Goal: Information Seeking & Learning: Learn about a topic

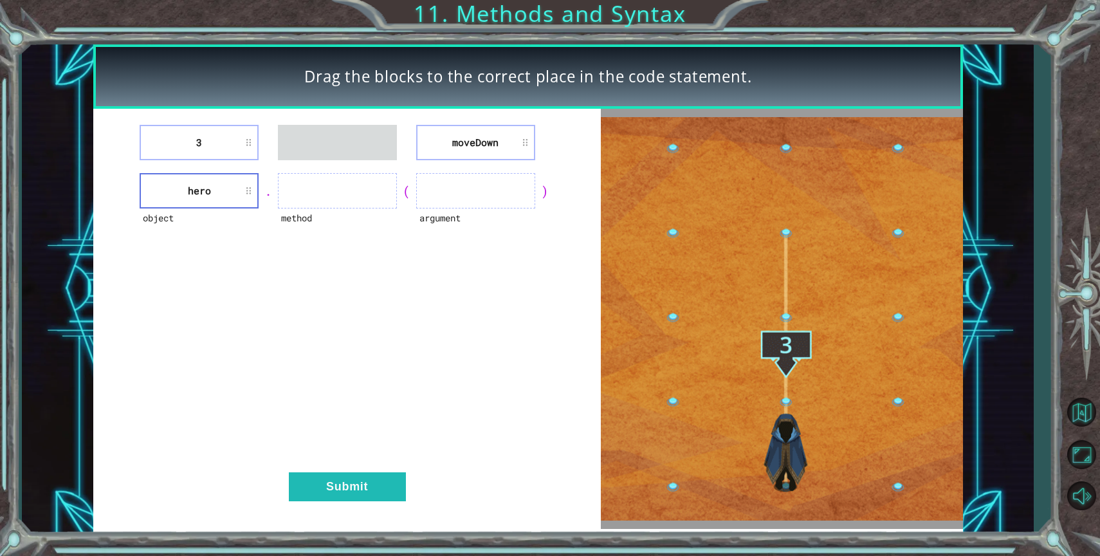
click at [472, 165] on div "3 [GEOGRAPHIC_DATA] object hero . method ( argument ) Submit" at bounding box center [347, 319] width 508 height 420
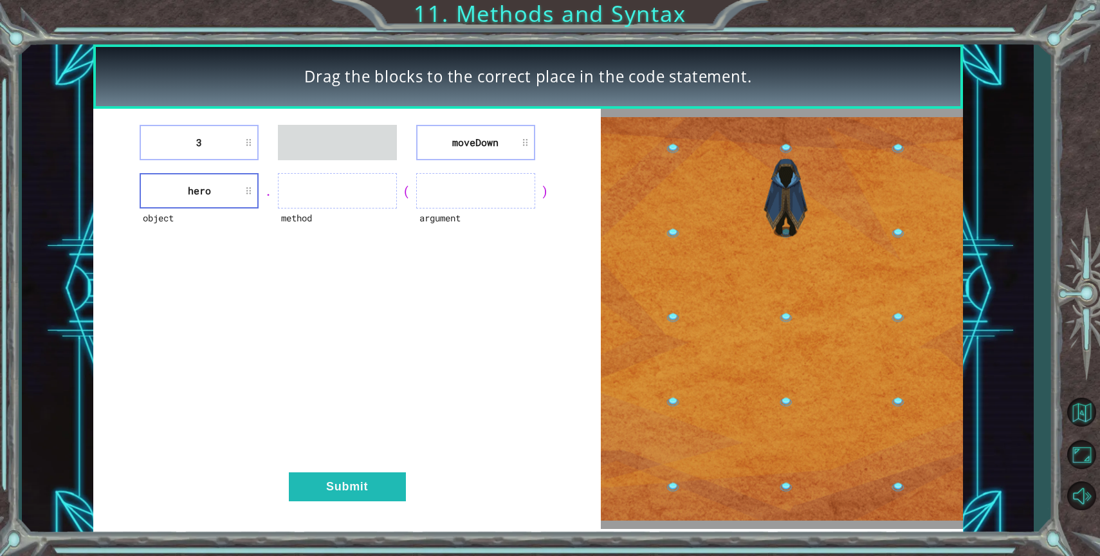
click at [486, 134] on li "moveDown" at bounding box center [475, 142] width 119 height 35
click at [371, 174] on ul at bounding box center [337, 190] width 119 height 35
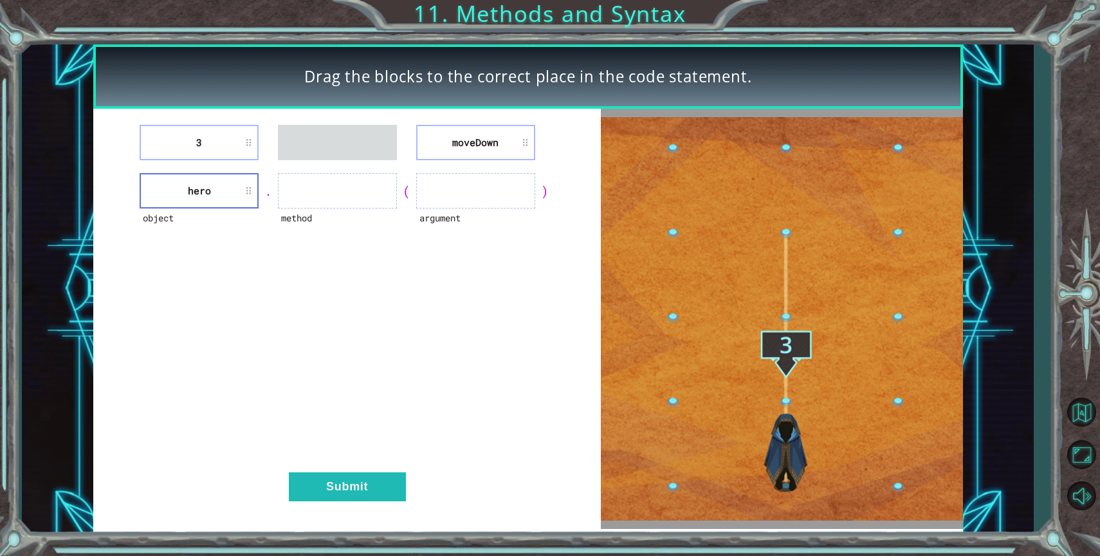
click at [359, 192] on ul at bounding box center [337, 190] width 119 height 35
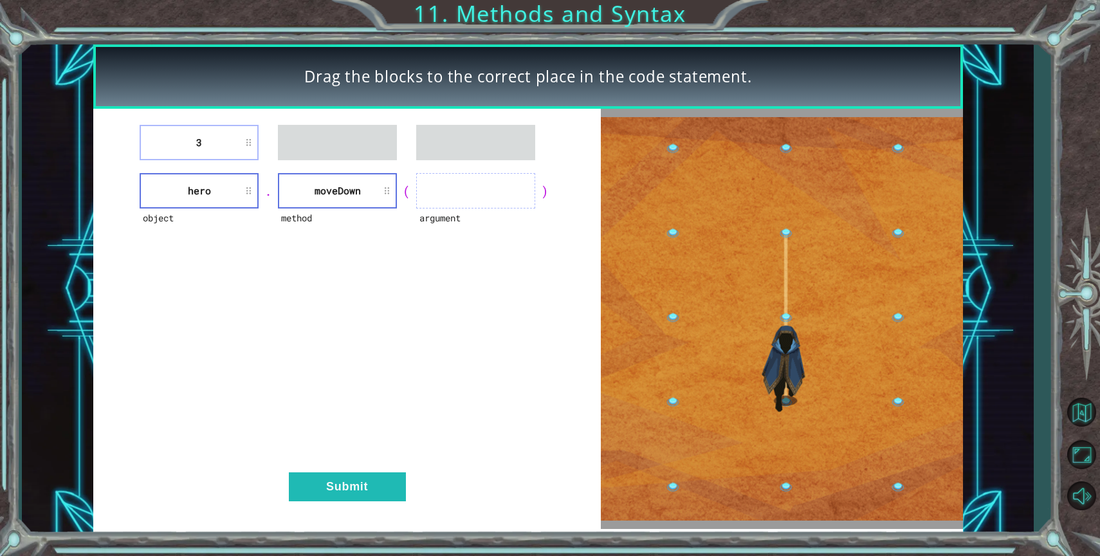
drag, startPoint x: 205, startPoint y: 139, endPoint x: 501, endPoint y: 149, distance: 296.8
click at [504, 150] on div "3" at bounding box center [346, 142] width 475 height 35
click at [184, 133] on li "3" at bounding box center [199, 142] width 119 height 35
click at [169, 142] on li "3" at bounding box center [199, 142] width 119 height 35
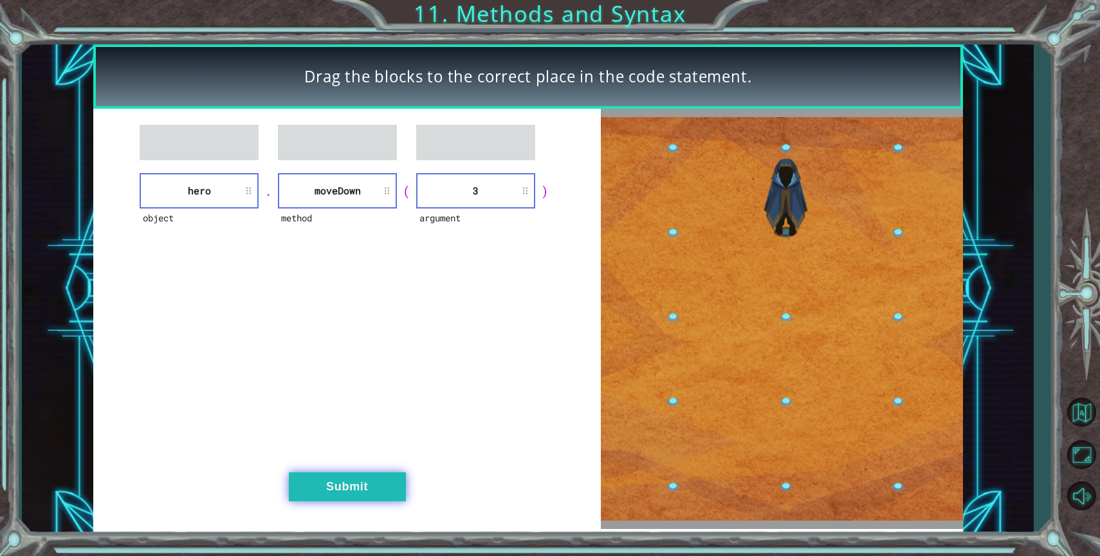
click at [389, 487] on button "Submit" at bounding box center [347, 486] width 117 height 29
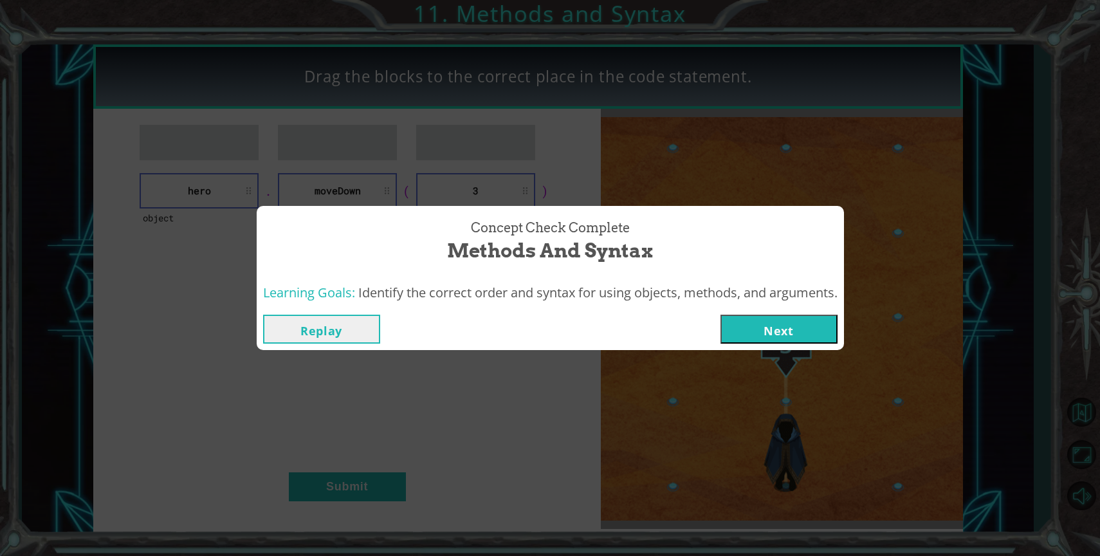
click at [762, 337] on button "Next" at bounding box center [779, 329] width 117 height 29
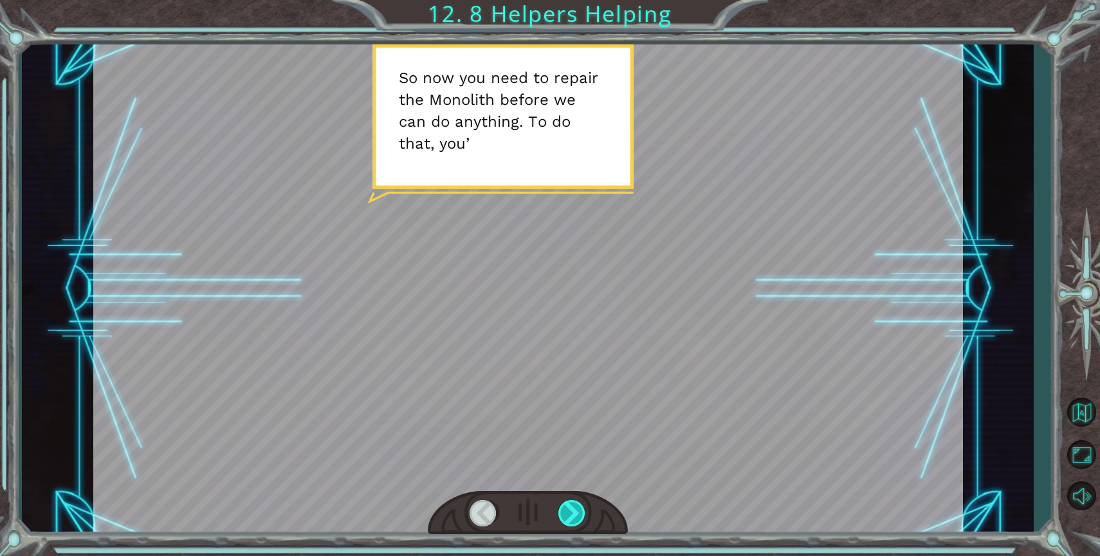
click at [563, 512] on div at bounding box center [572, 513] width 28 height 26
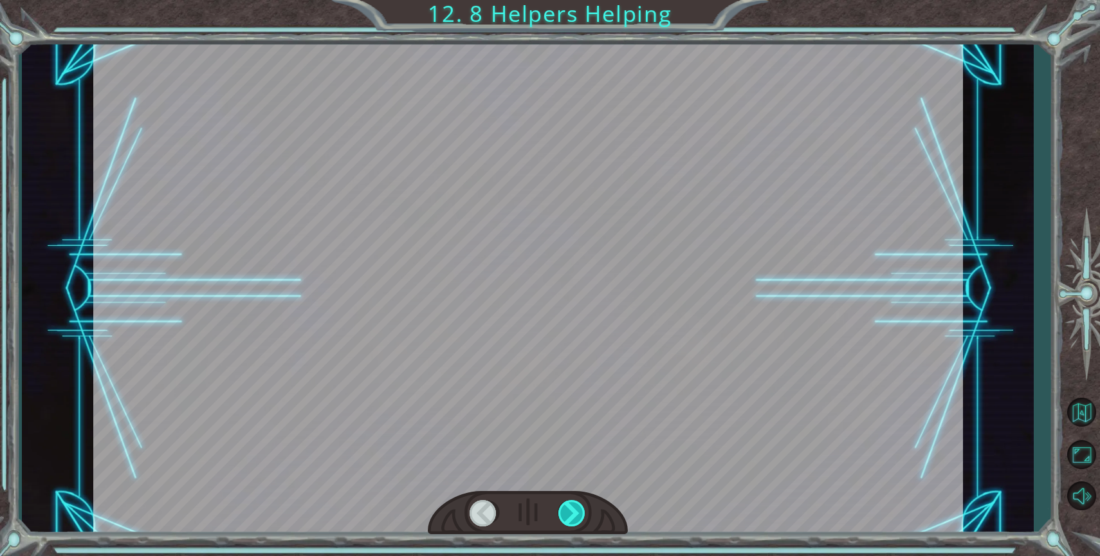
click at [563, 512] on div at bounding box center [572, 513] width 28 height 26
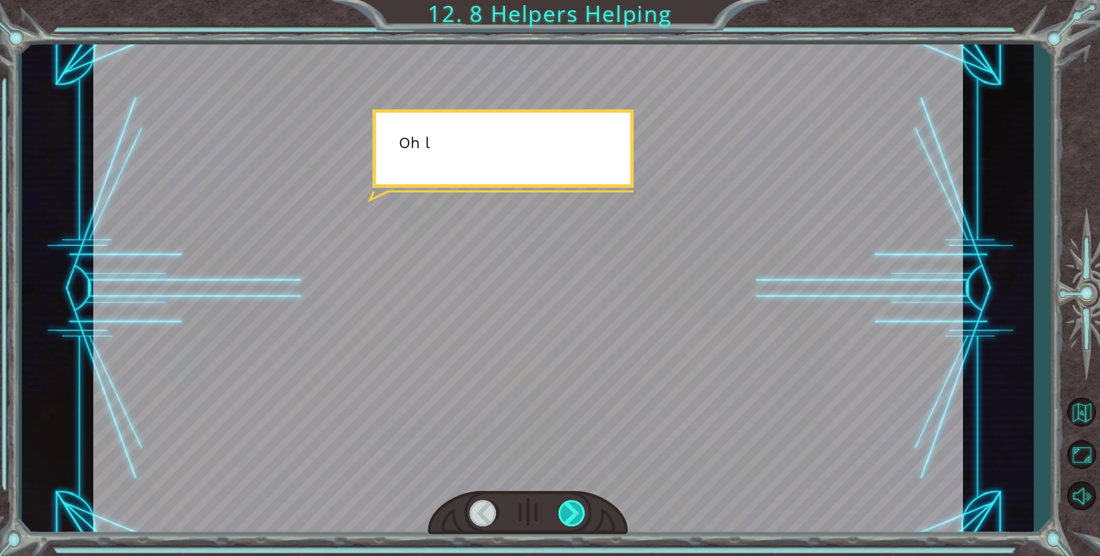
click at [563, 512] on div at bounding box center [572, 513] width 28 height 26
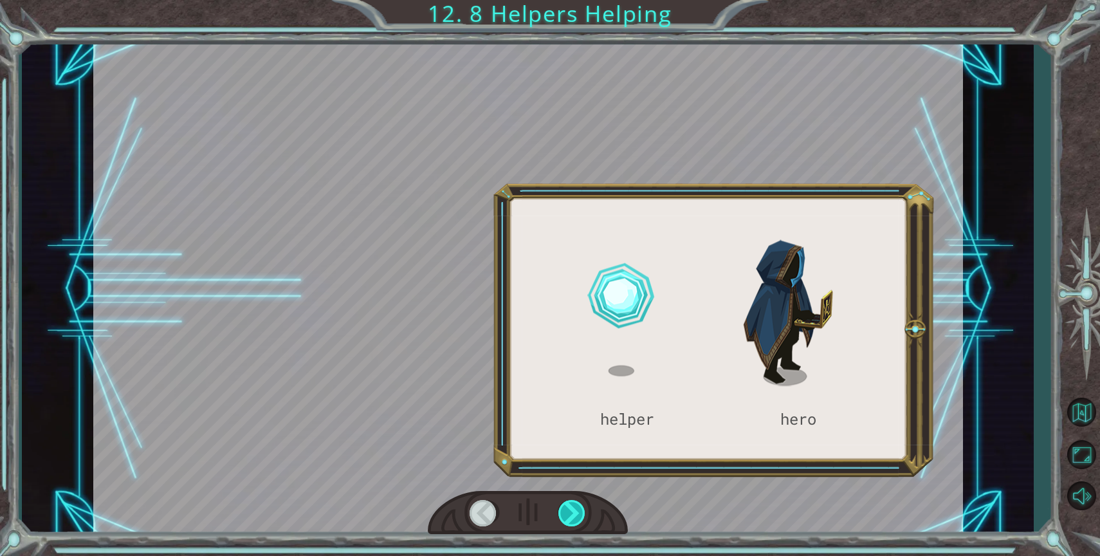
click at [563, 512] on div at bounding box center [572, 513] width 28 height 26
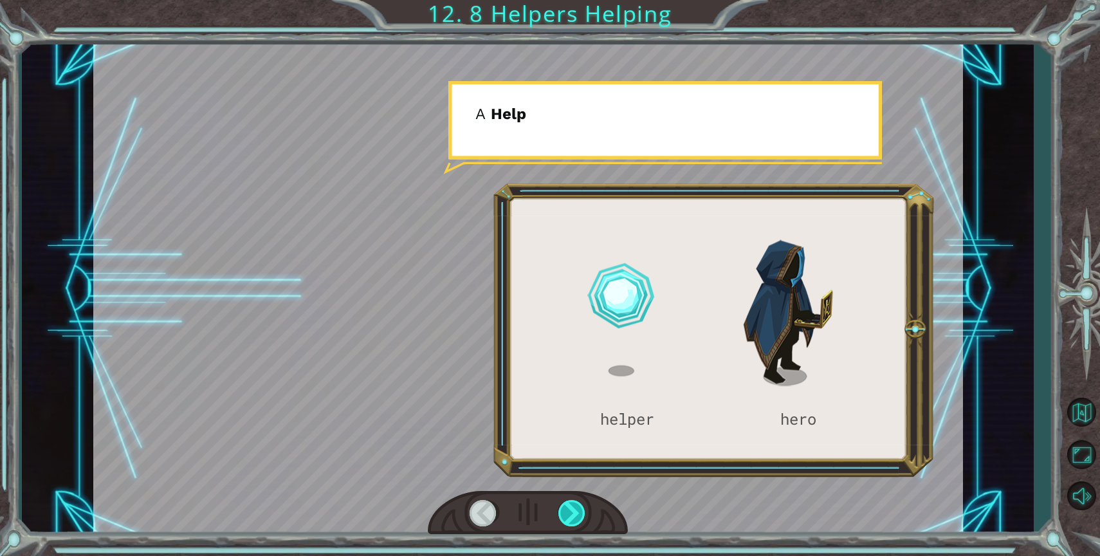
click at [563, 512] on div at bounding box center [572, 513] width 28 height 26
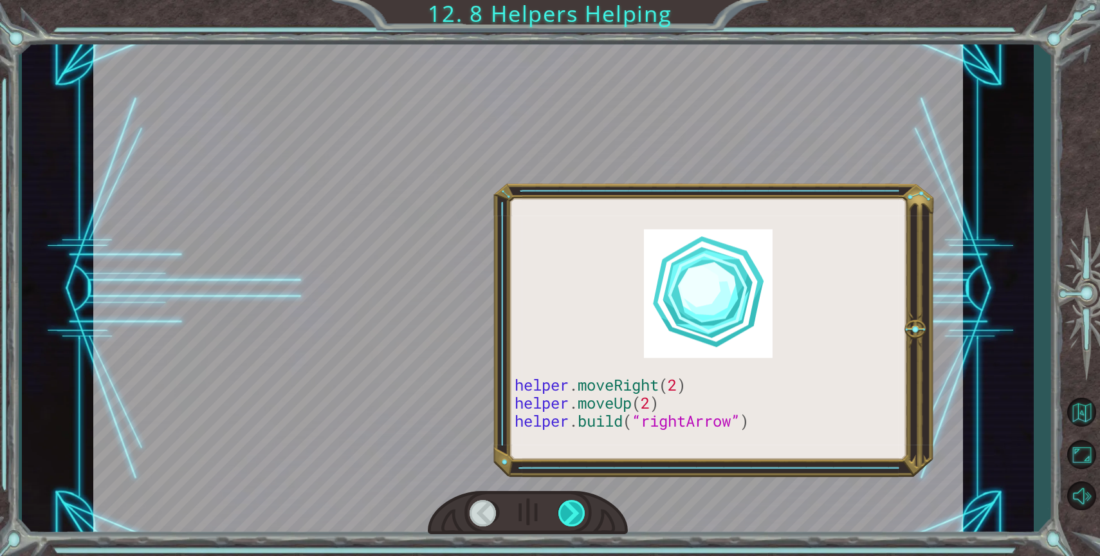
click at [563, 512] on div at bounding box center [572, 513] width 28 height 26
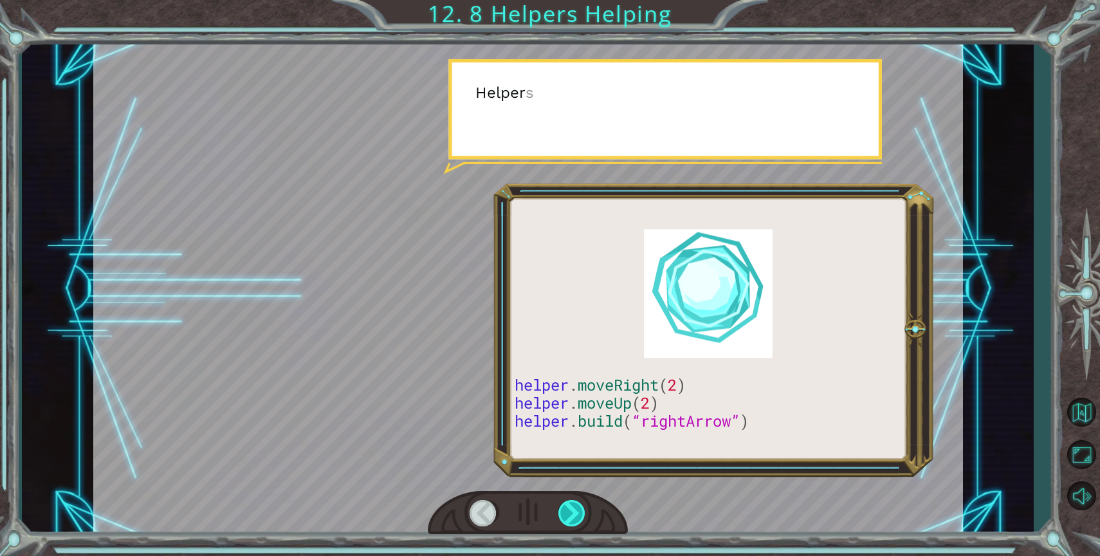
click at [563, 512] on div at bounding box center [572, 513] width 28 height 26
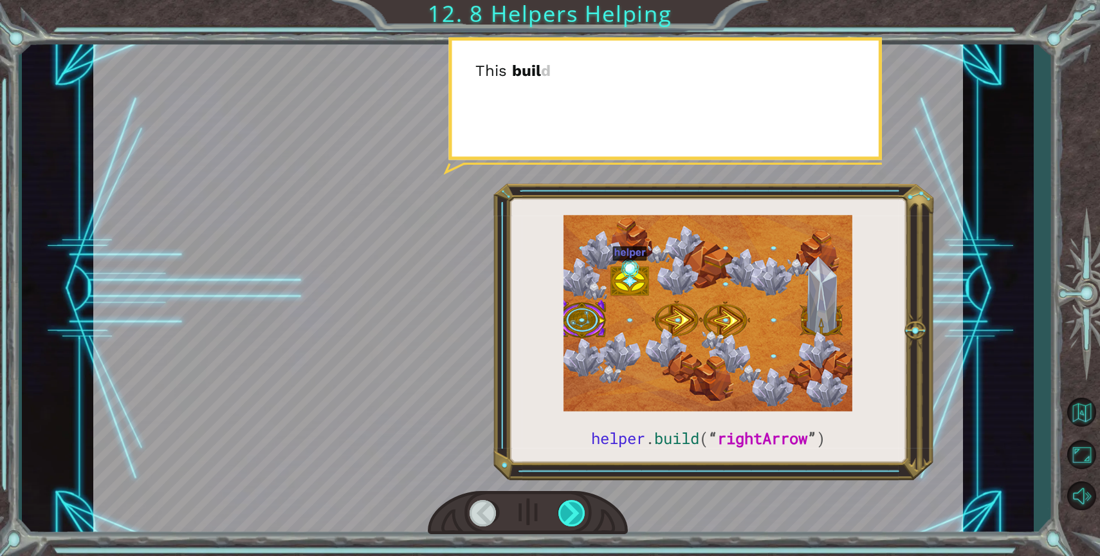
click at [563, 512] on div at bounding box center [572, 513] width 28 height 26
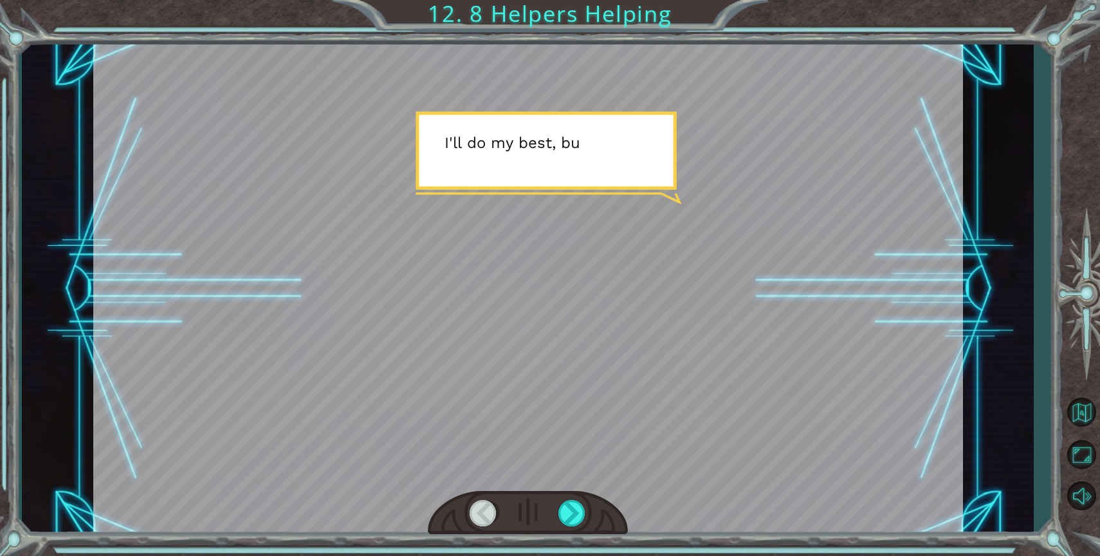
click at [483, 509] on div at bounding box center [484, 513] width 28 height 26
click at [574, 506] on div at bounding box center [572, 513] width 28 height 26
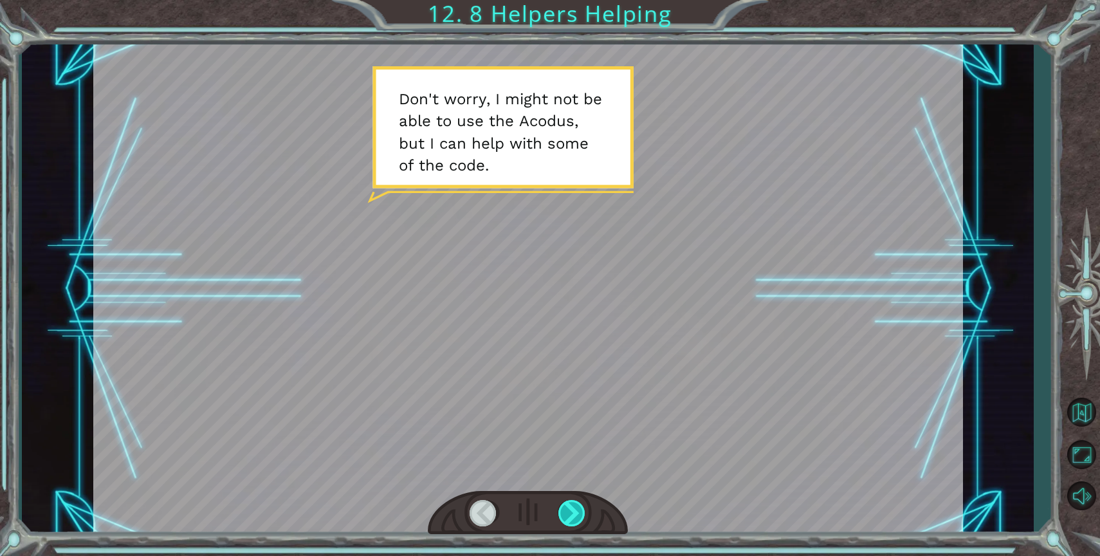
click at [574, 506] on div at bounding box center [572, 513] width 28 height 26
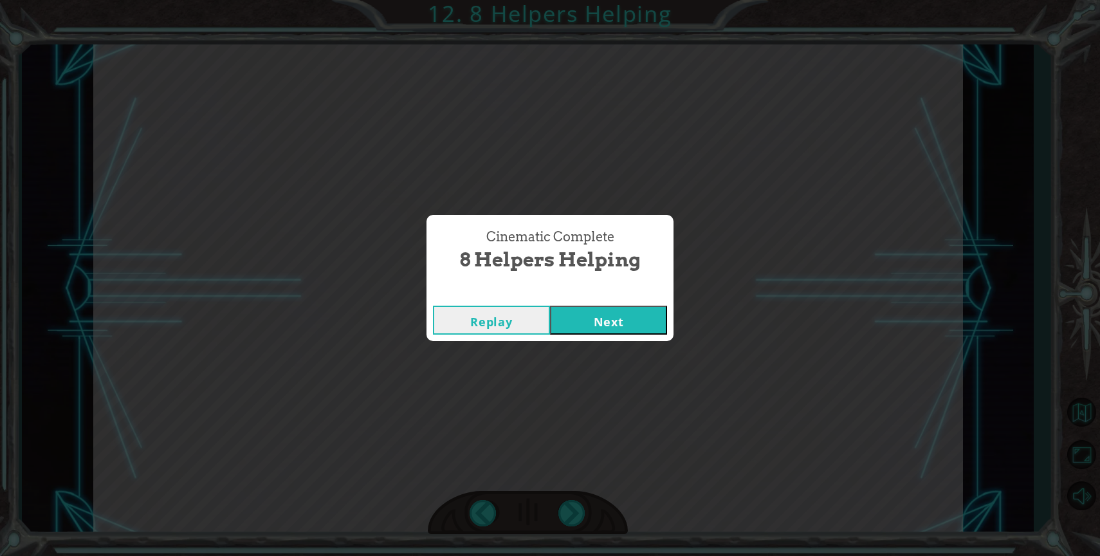
click at [606, 311] on button "Next" at bounding box center [608, 320] width 117 height 29
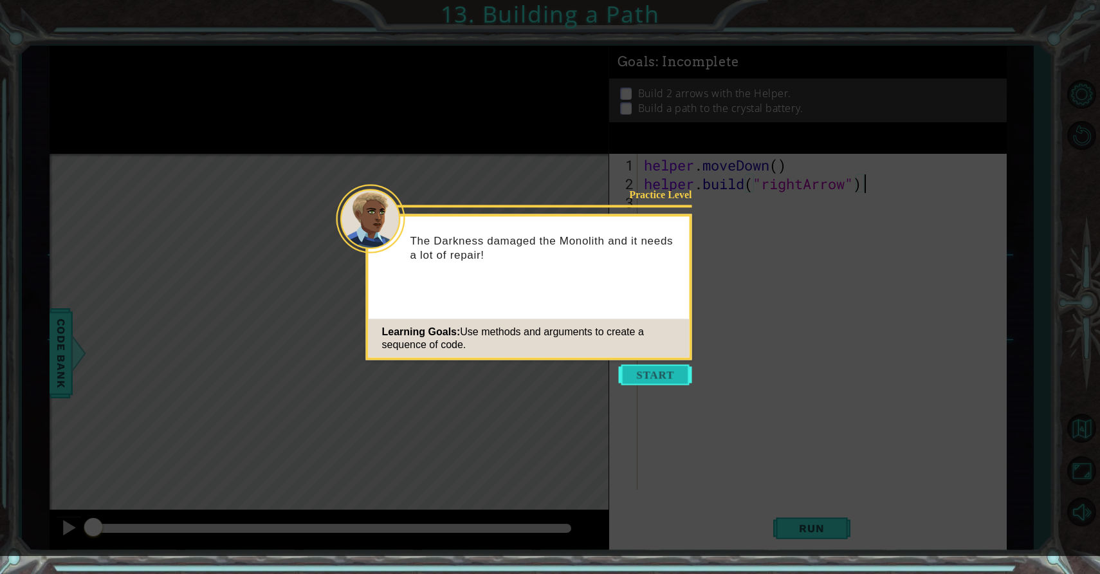
click at [664, 383] on button "Start" at bounding box center [655, 375] width 73 height 21
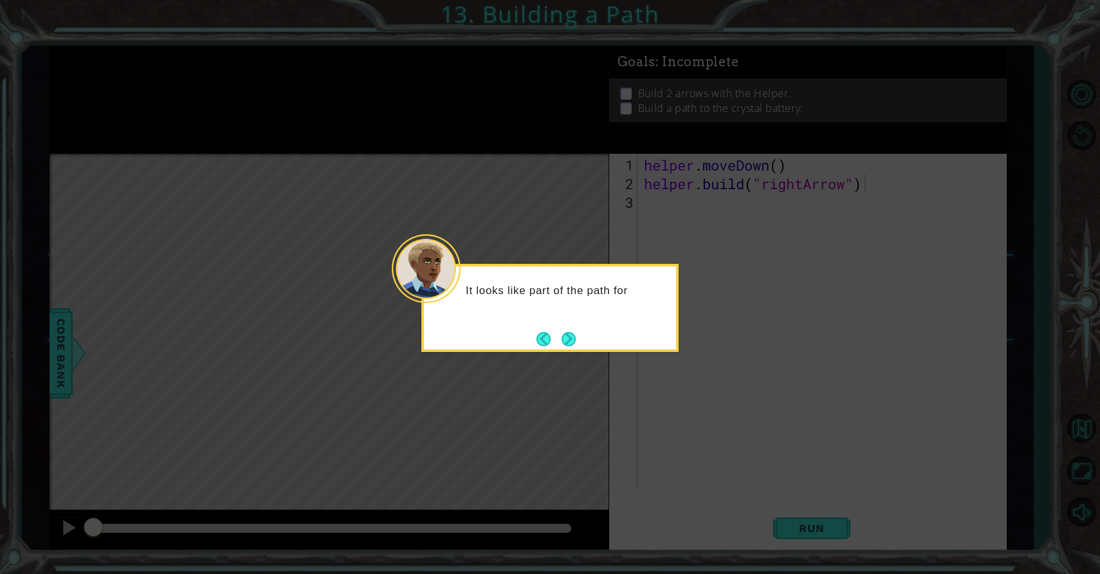
click at [572, 324] on div "It looks like part of the path for" at bounding box center [549, 308] width 257 height 88
click at [572, 324] on div "It looks like part of the path for the energy sparks is al" at bounding box center [550, 304] width 252 height 65
click at [572, 335] on button "Next" at bounding box center [569, 339] width 14 height 14
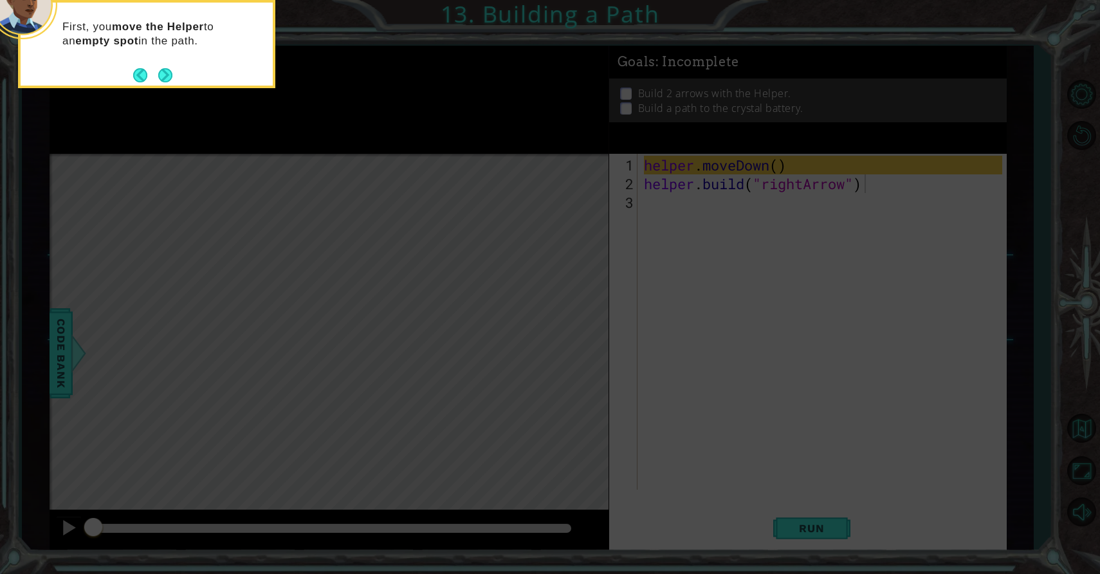
click at [167, 88] on div "First, you move the Helper to an empty spot in the path." at bounding box center [146, 44] width 257 height 88
click at [167, 77] on button "Next" at bounding box center [165, 75] width 14 height 14
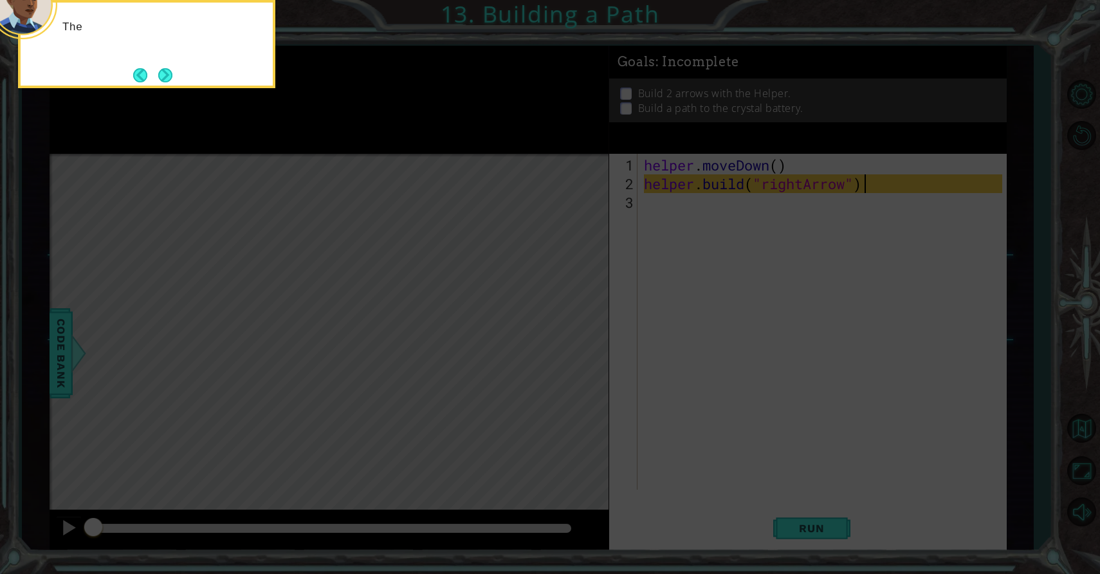
click at [167, 78] on button "Next" at bounding box center [165, 75] width 14 height 14
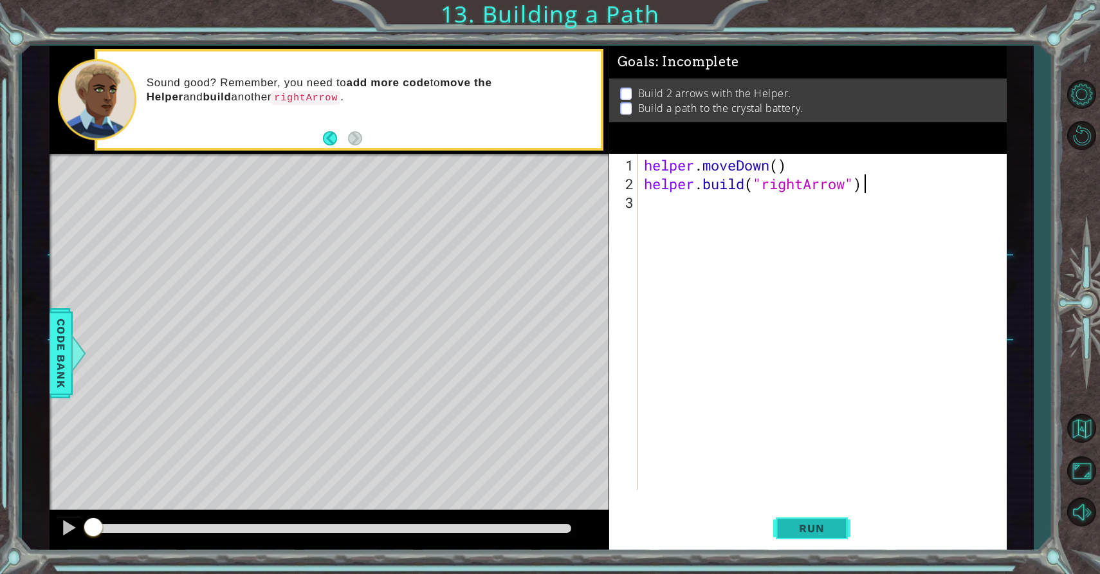
click at [833, 537] on button "Run" at bounding box center [811, 529] width 77 height 40
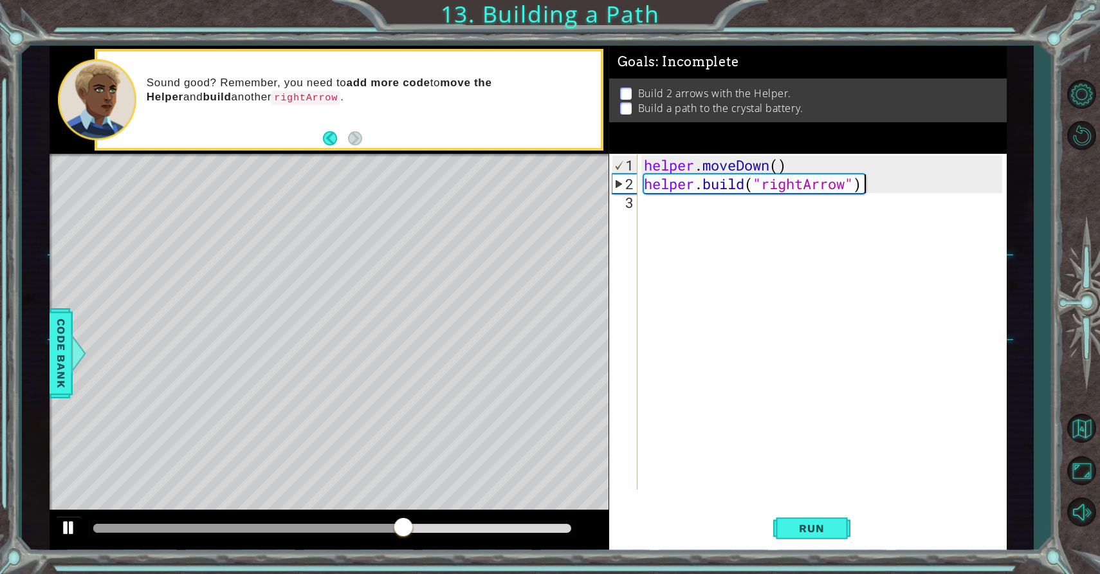
click at [64, 527] on div at bounding box center [68, 527] width 17 height 17
click at [64, 526] on div at bounding box center [68, 527] width 17 height 17
click at [663, 208] on div "helper . moveDown ( ) helper . build ( "rightArrow" )" at bounding box center [825, 342] width 368 height 373
click at [626, 91] on p at bounding box center [626, 94] width 12 height 12
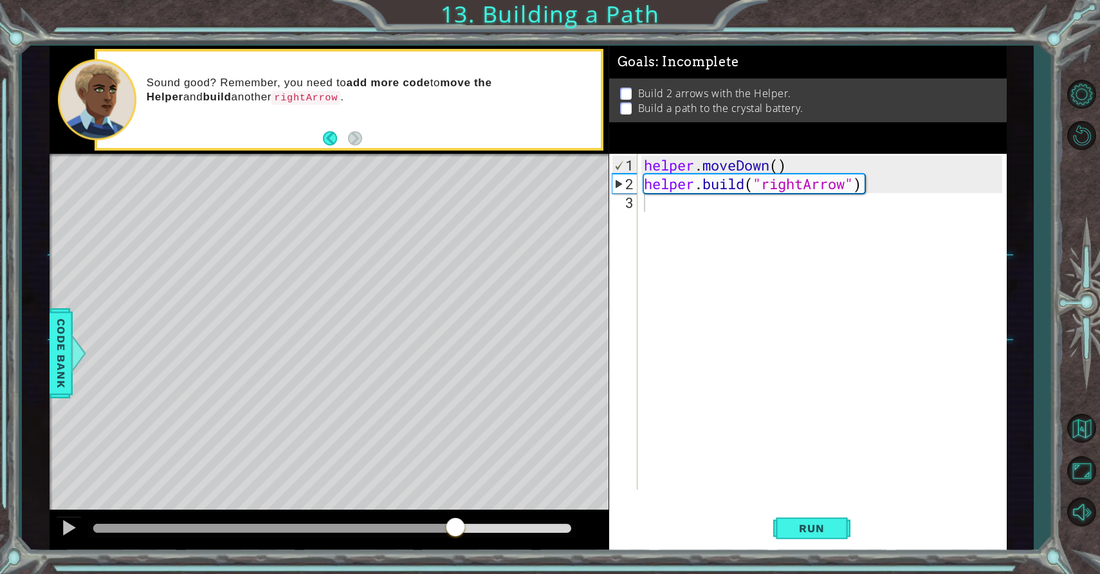
type textarea "helper.moveDown()"
click at [780, 166] on div "helper . moveDown ( ) helper . build ( "rightArrow" )" at bounding box center [825, 342] width 368 height 373
click at [764, 201] on div "helper . moveDown ( ) helper . build ( "rightArrow" )" at bounding box center [825, 342] width 368 height 373
click at [793, 519] on button "Run" at bounding box center [811, 529] width 77 height 40
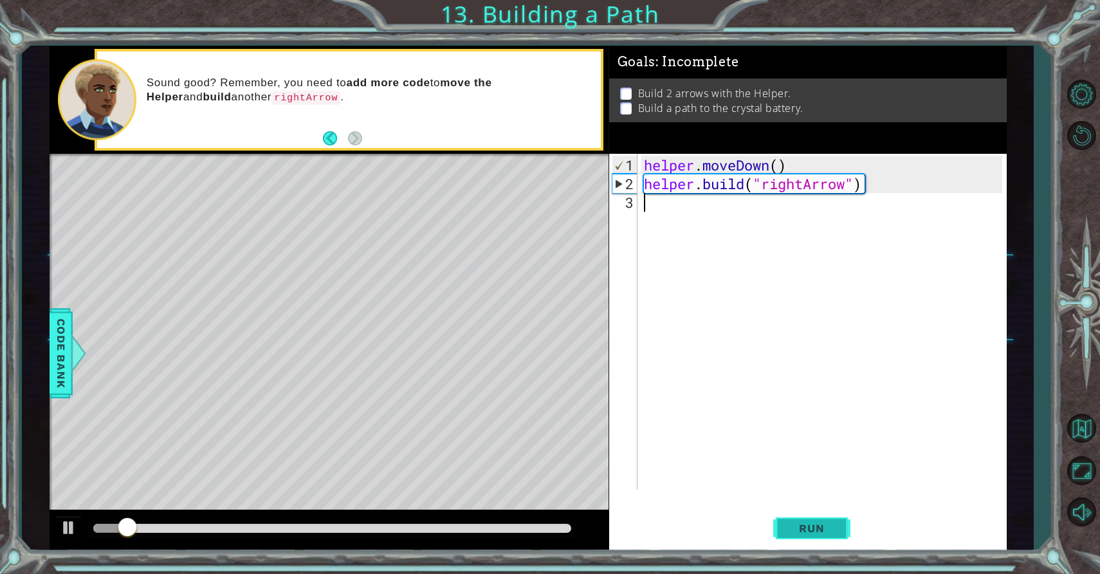
click at [793, 519] on button "Run" at bounding box center [811, 529] width 77 height 40
click at [331, 138] on button "Back" at bounding box center [335, 138] width 25 height 14
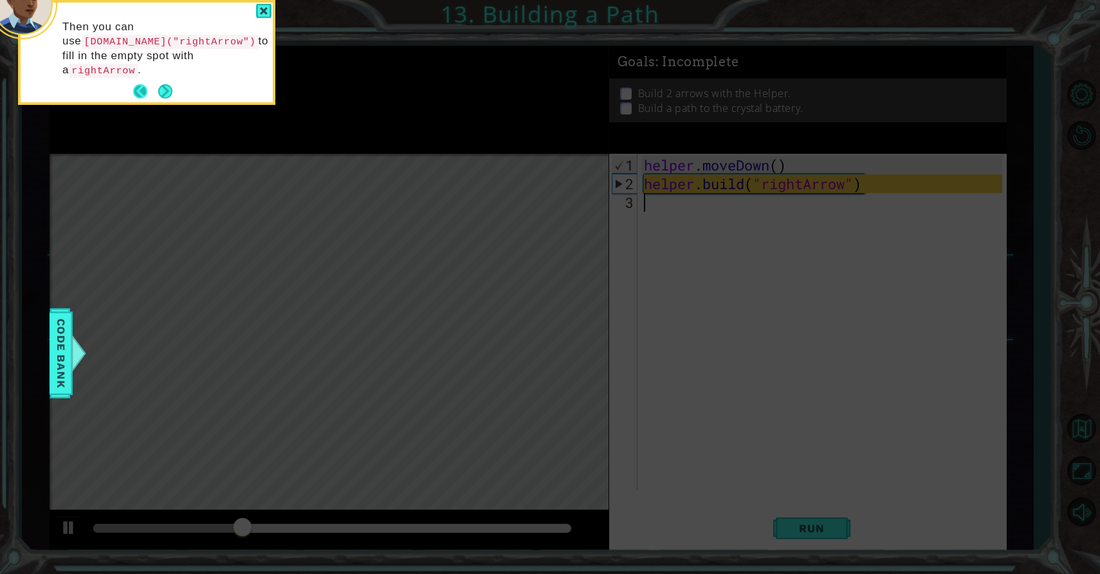
click at [143, 95] on button "Back" at bounding box center [145, 91] width 25 height 14
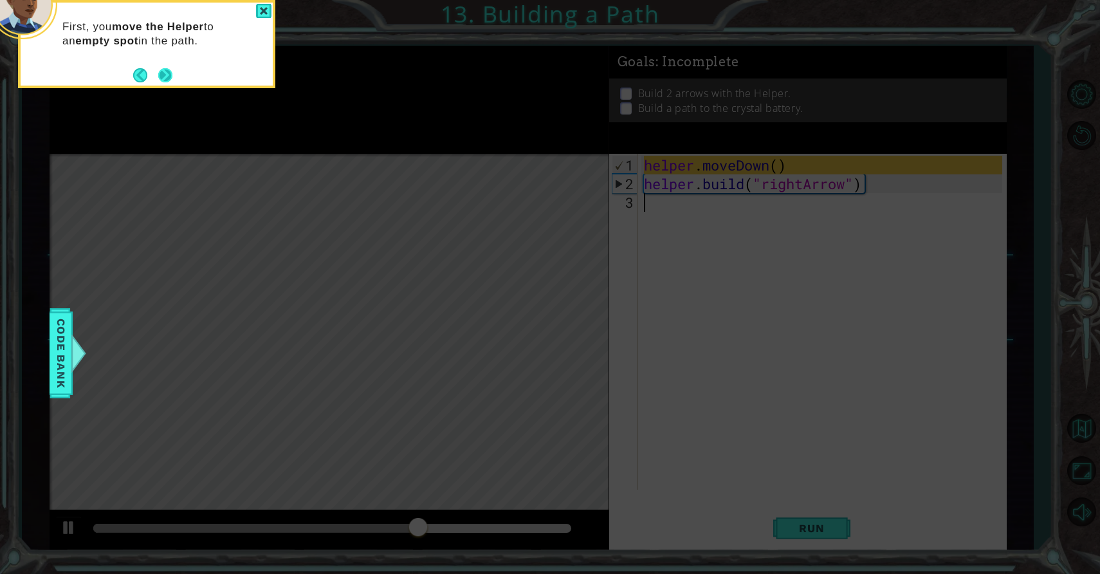
click at [158, 75] on button "Next" at bounding box center [165, 75] width 14 height 14
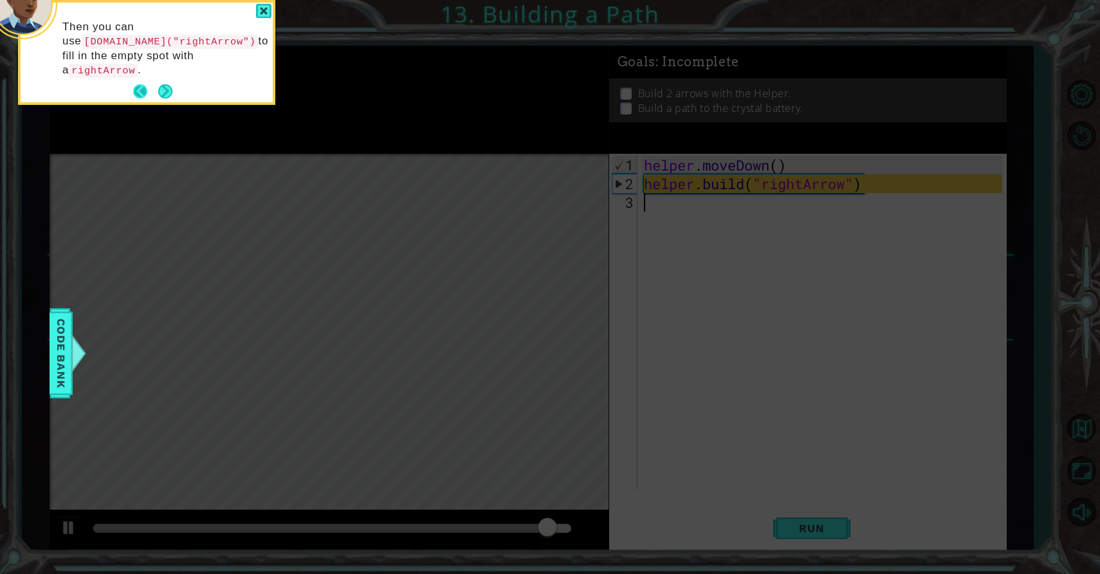
click at [152, 89] on button "Back" at bounding box center [145, 91] width 25 height 14
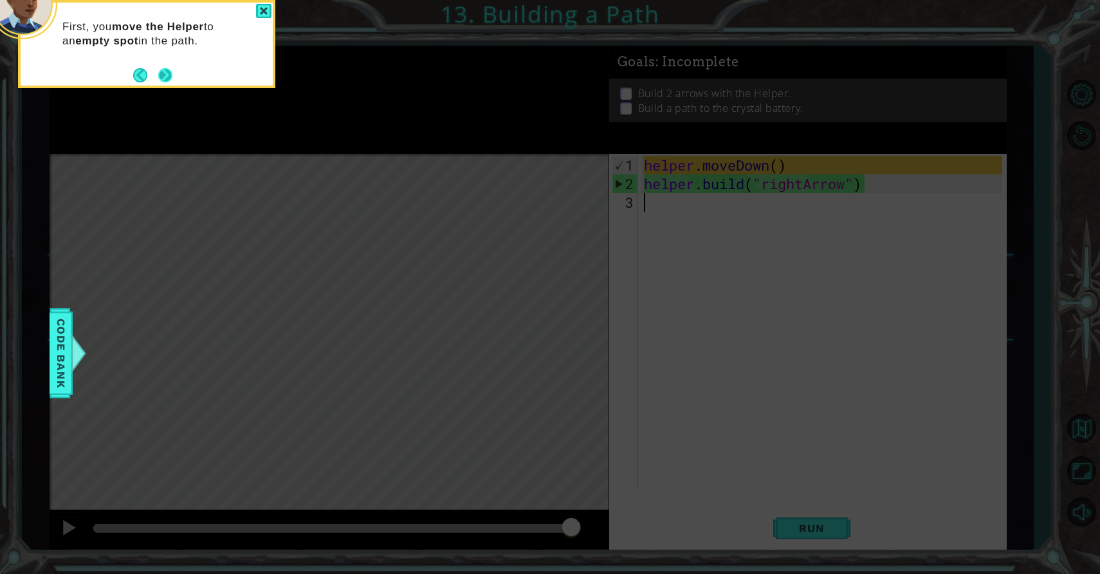
click at [159, 78] on button "Next" at bounding box center [165, 75] width 14 height 14
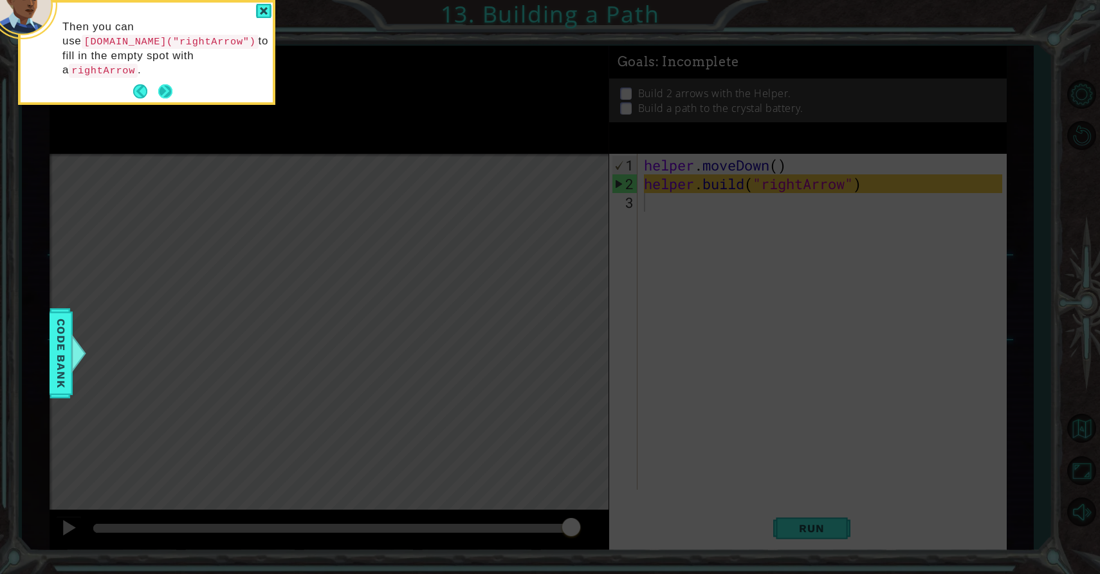
click at [166, 90] on button "Next" at bounding box center [165, 91] width 14 height 14
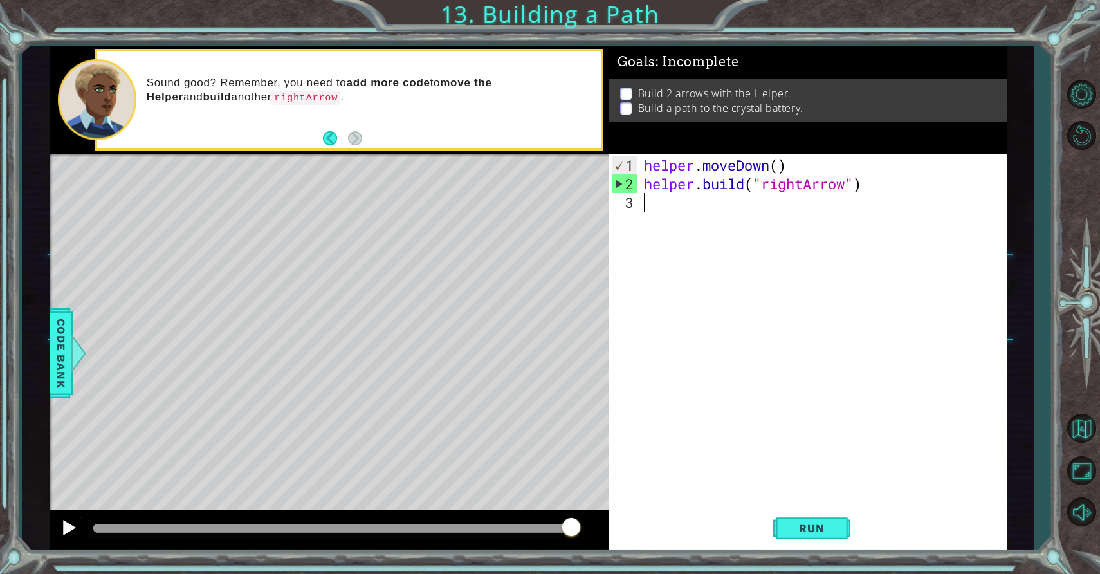
click at [61, 531] on div at bounding box center [68, 527] width 17 height 17
click at [65, 526] on div at bounding box center [68, 527] width 17 height 17
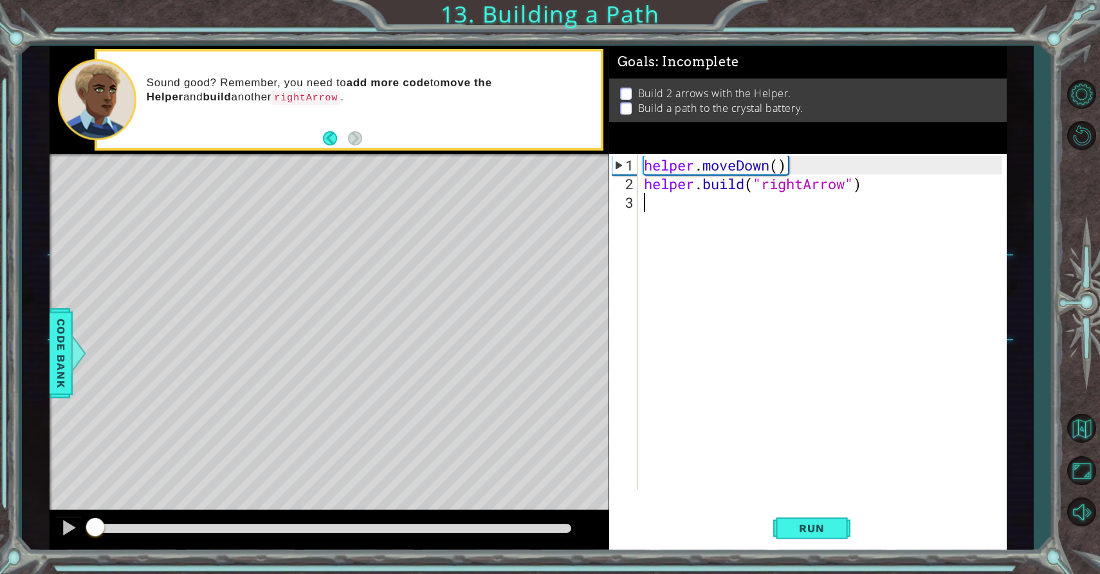
drag, startPoint x: 187, startPoint y: 531, endPoint x: 82, endPoint y: 531, distance: 104.9
click at [82, 531] on div at bounding box center [330, 530] width 560 height 41
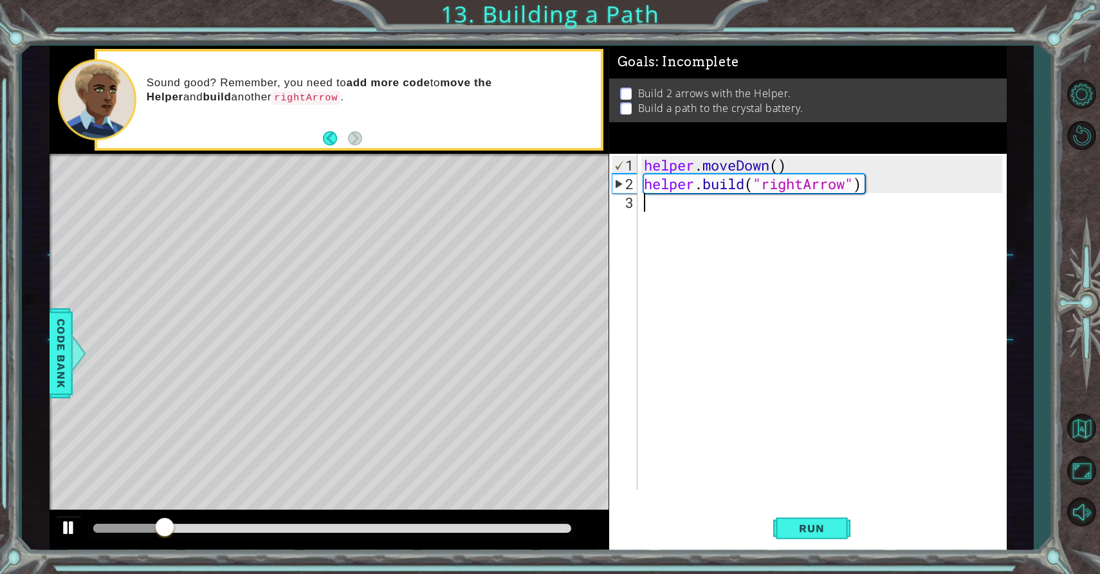
click at [71, 519] on div at bounding box center [68, 527] width 17 height 17
click at [239, 281] on div "Level Map" at bounding box center [347, 343] width 595 height 379
click at [206, 312] on div "Level Map" at bounding box center [347, 343] width 595 height 379
drag, startPoint x: 204, startPoint y: 318, endPoint x: 297, endPoint y: 285, distance: 98.9
click at [291, 288] on div "Level Map" at bounding box center [347, 343] width 595 height 379
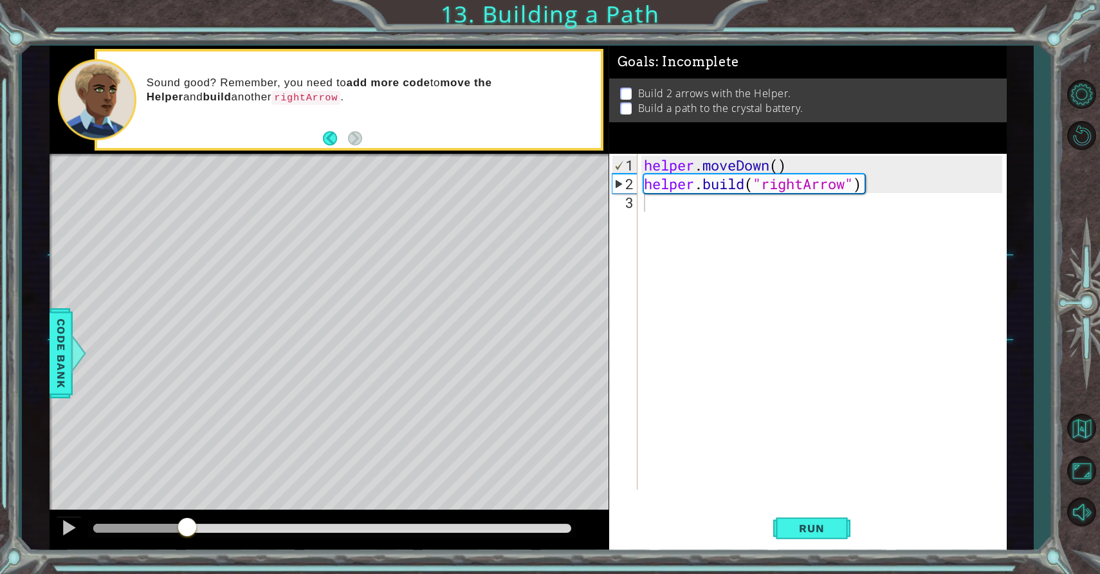
drag, startPoint x: 169, startPoint y: 523, endPoint x: 187, endPoint y: 519, distance: 17.8
click at [188, 519] on div at bounding box center [187, 528] width 23 height 23
click at [688, 210] on div "helper . moveDown ( ) helper . build ( "rightArrow" )" at bounding box center [825, 342] width 368 height 373
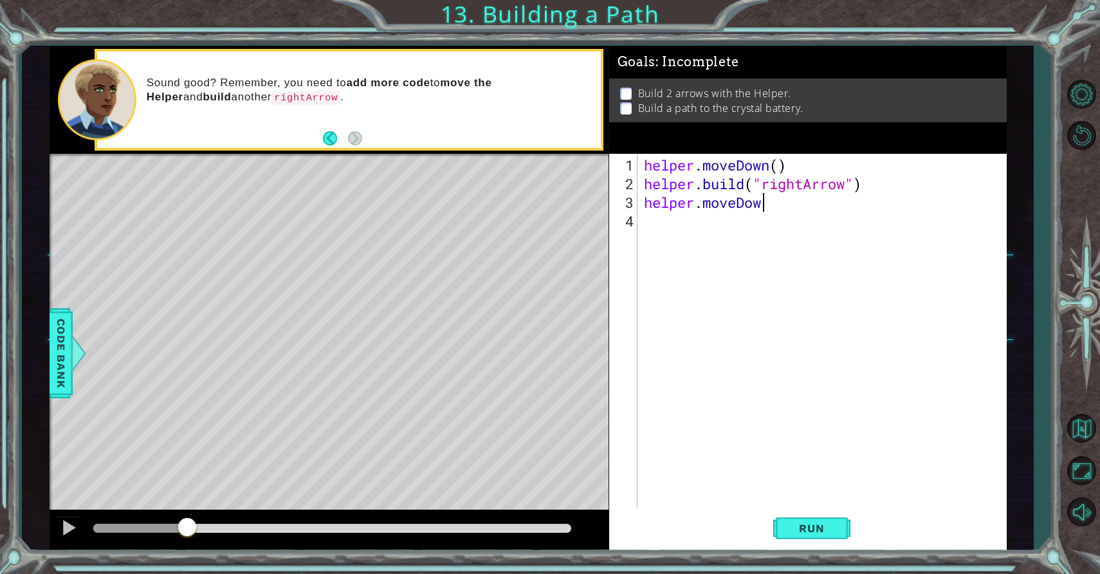
scroll to position [0, 5]
click at [65, 531] on div at bounding box center [68, 527] width 17 height 17
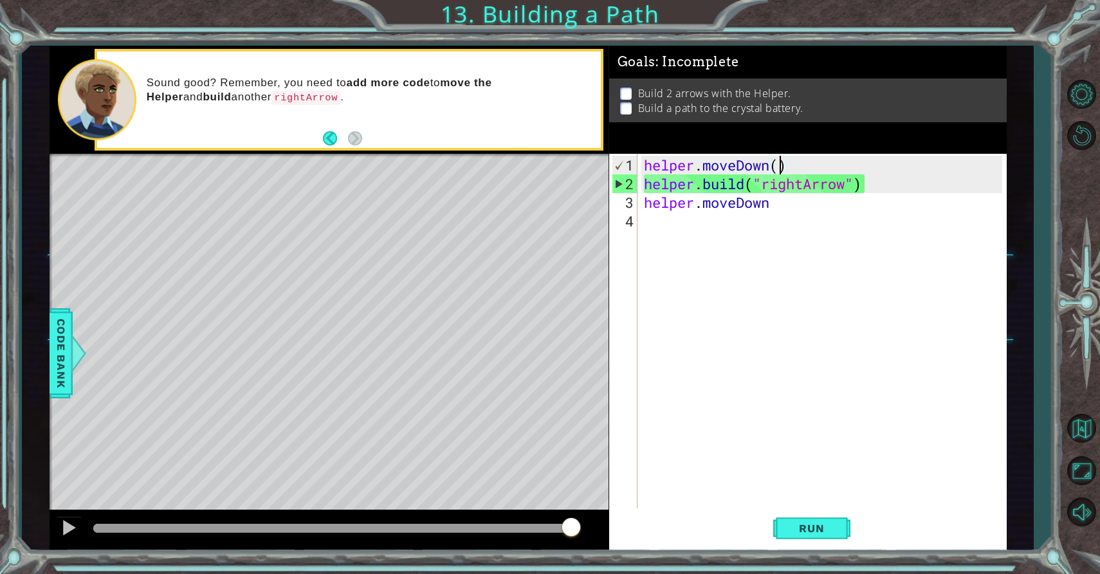
click at [776, 164] on div "helper . moveDown ( ) helper . build ( "rightArrow" ) helper . [GEOGRAPHIC_DATA]" at bounding box center [825, 352] width 368 height 392
click at [771, 171] on div "helper . moveDown ( ) helper . build ( "rightArrow" ) helper . [GEOGRAPHIC_DATA]" at bounding box center [825, 352] width 368 height 392
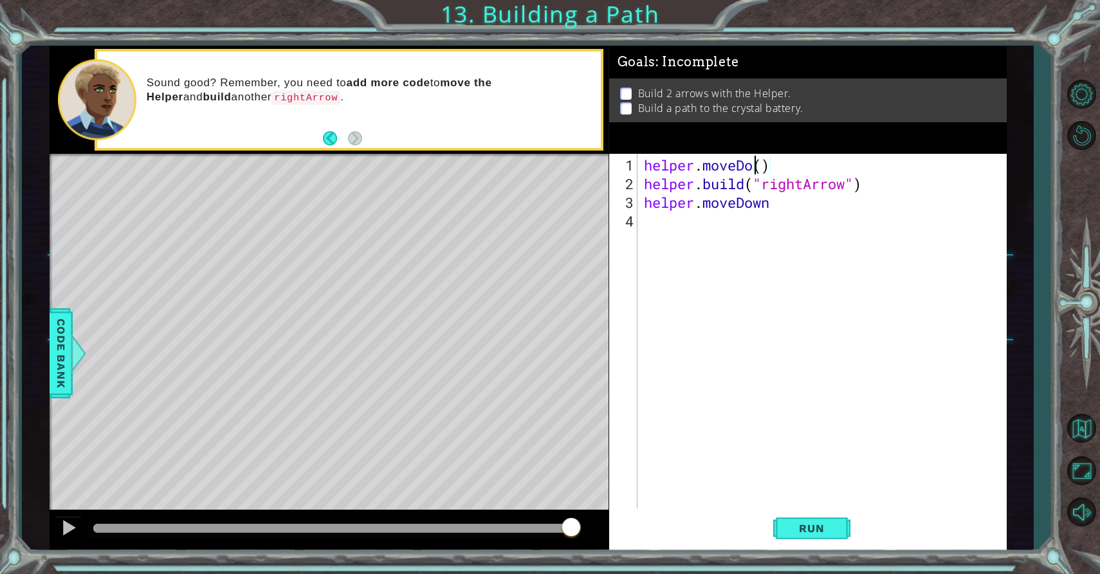
scroll to position [0, 5]
type textarea "helper.moveRight()"
click at [786, 218] on div "helper . moveRight ( ) helper . build ( "rightArrow" ) helper . [GEOGRAPHIC_DAT…" at bounding box center [825, 352] width 368 height 392
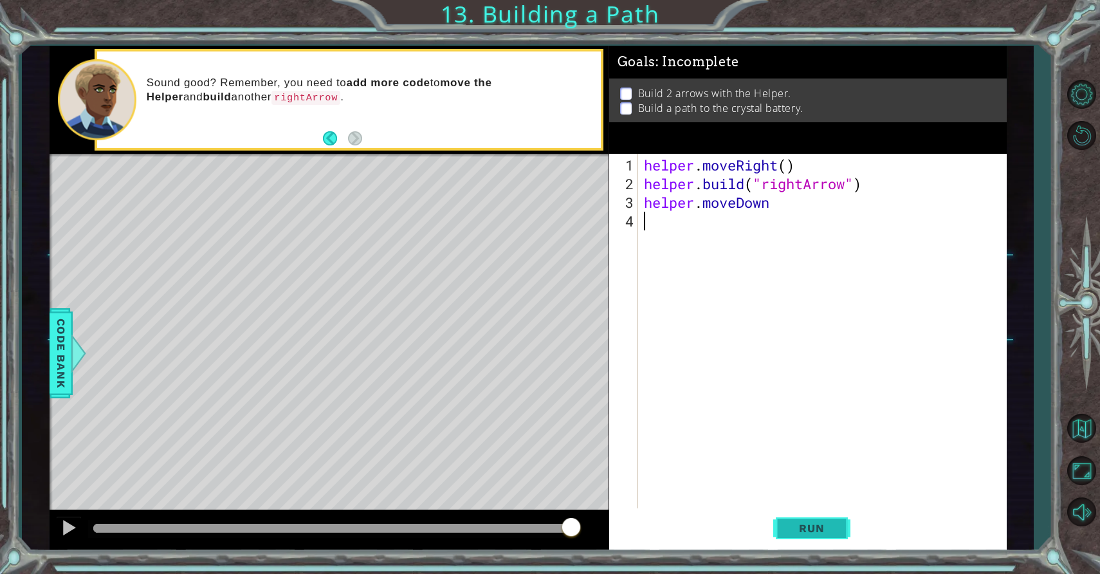
click at [793, 526] on span "Run" at bounding box center [811, 528] width 51 height 13
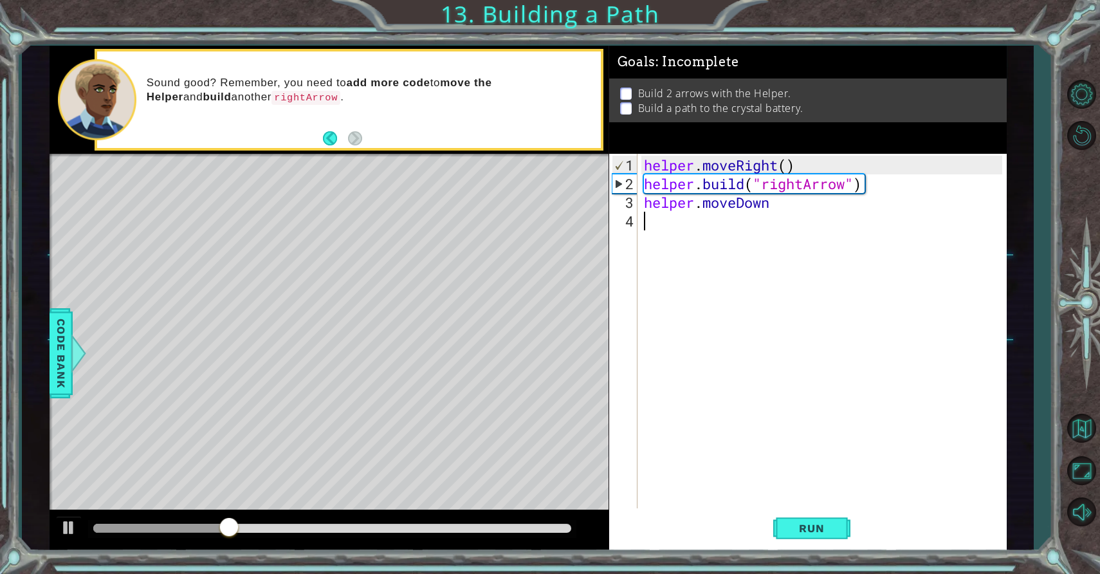
click at [777, 203] on div "helper . moveRight ( ) helper . build ( "rightArrow" ) helper . [GEOGRAPHIC_DAT…" at bounding box center [825, 352] width 368 height 392
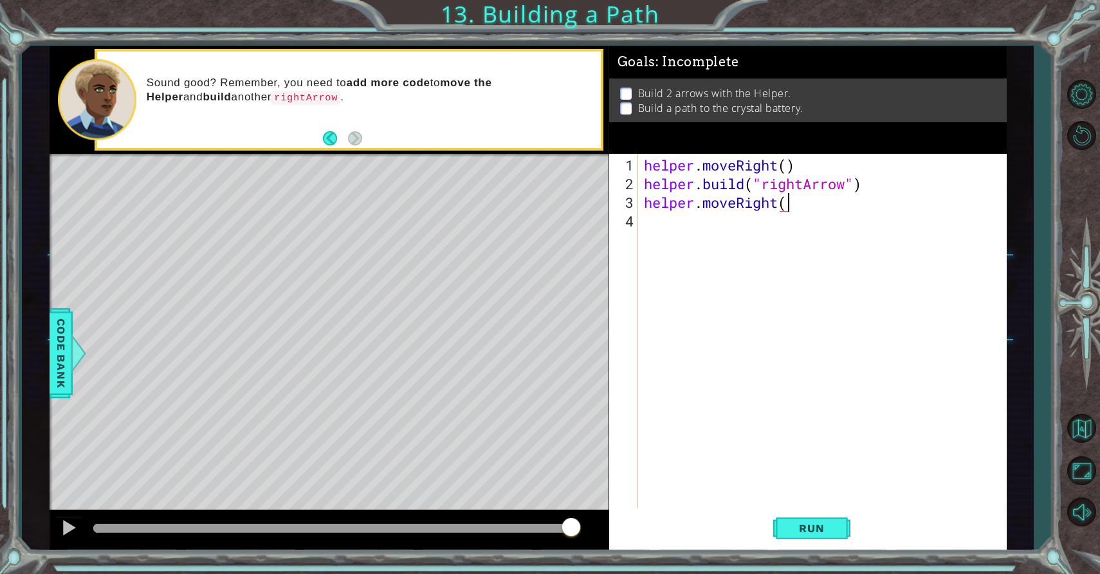
scroll to position [0, 6]
click at [809, 530] on span "Run" at bounding box center [811, 528] width 51 height 13
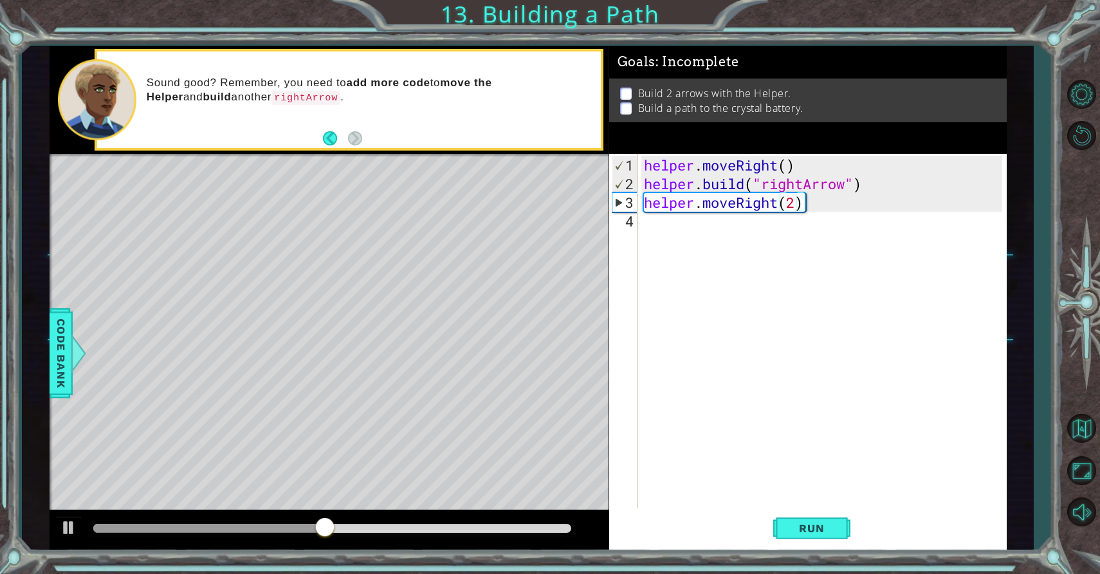
click at [328, 130] on footer at bounding box center [342, 138] width 39 height 19
click at [328, 134] on button "Back" at bounding box center [335, 138] width 25 height 14
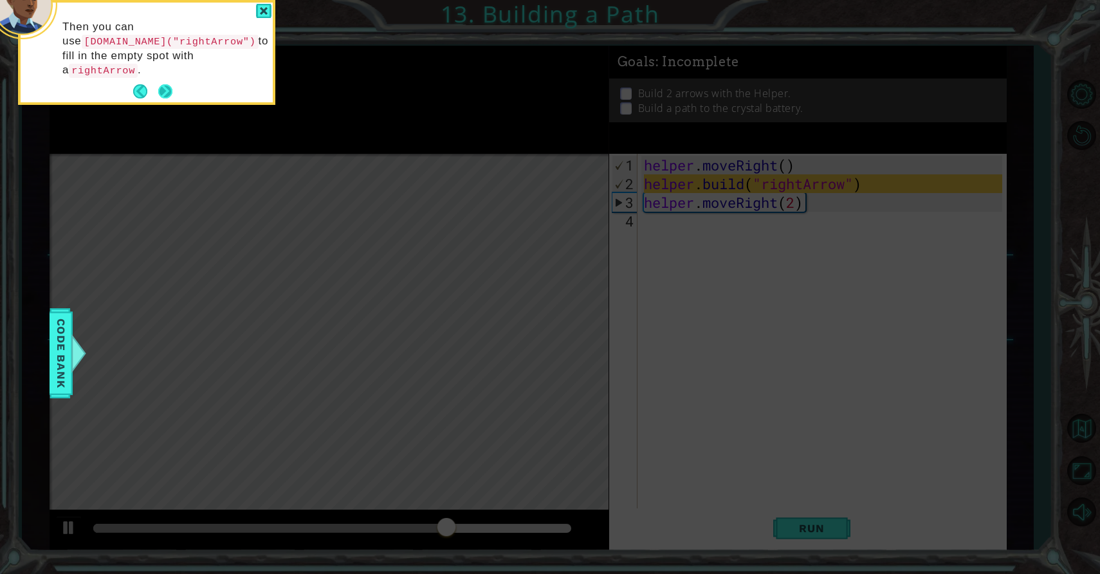
click at [166, 89] on button "Next" at bounding box center [165, 91] width 14 height 14
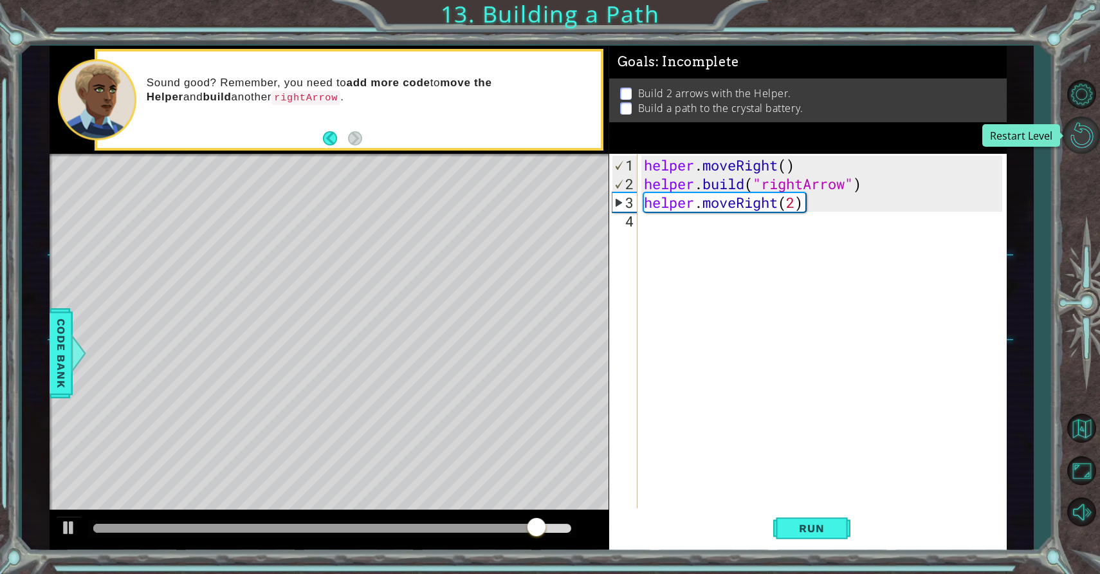
click at [1072, 143] on button "Restart Level" at bounding box center [1081, 134] width 37 height 37
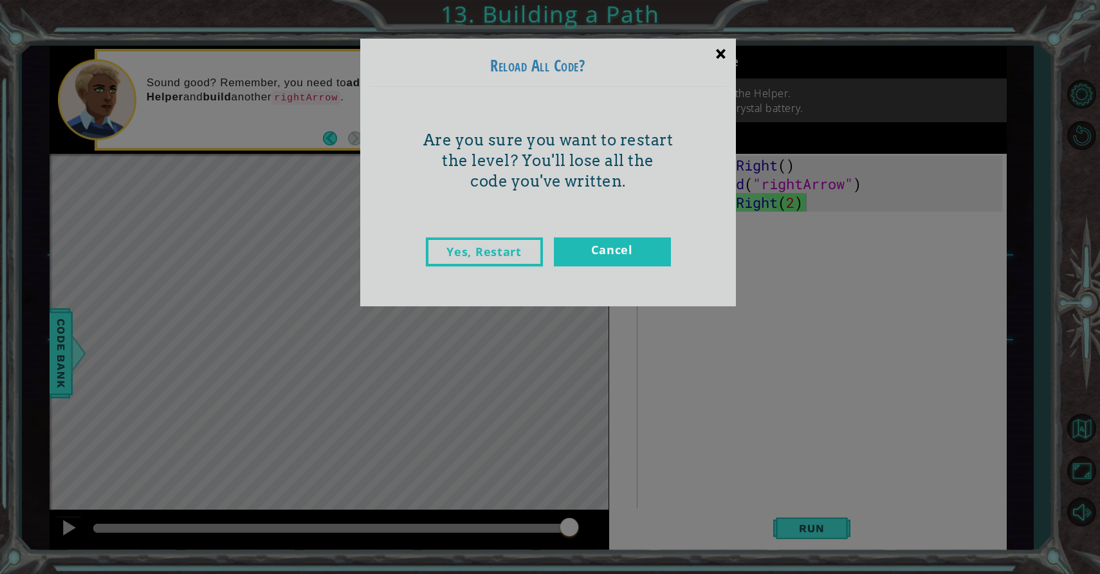
click at [720, 53] on div "×" at bounding box center [721, 53] width 30 height 37
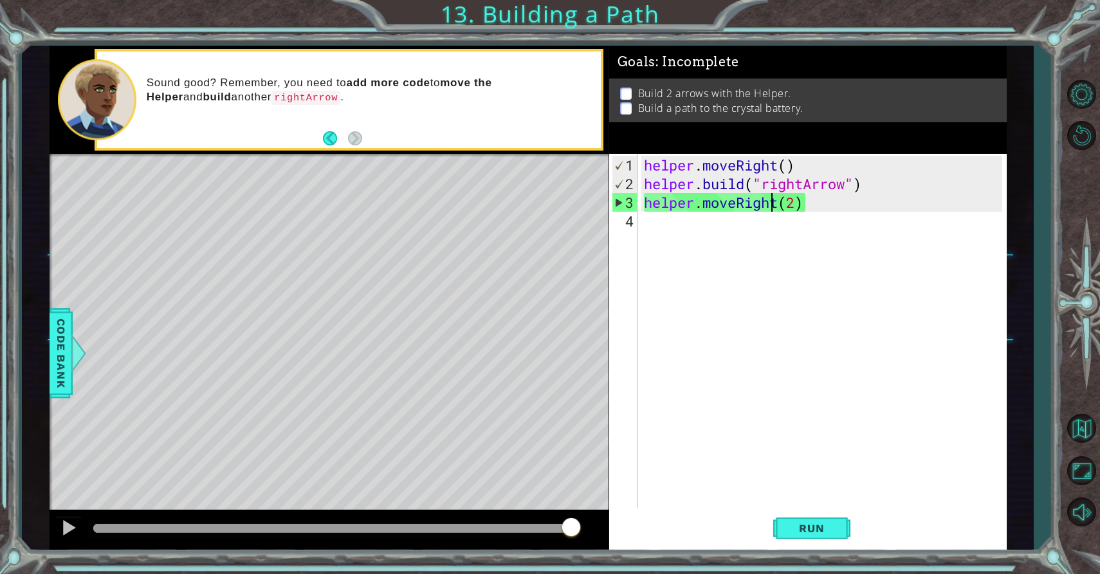
click at [770, 203] on div "helper . moveRight ( ) helper . build ( "rightArrow" ) helper . moveRight ( 2 )" at bounding box center [825, 352] width 368 height 392
click at [784, 202] on div "helper . moveRight ( ) helper . build ( "rightArrow" ) helper . moveRight ( 2 )" at bounding box center [825, 352] width 368 height 392
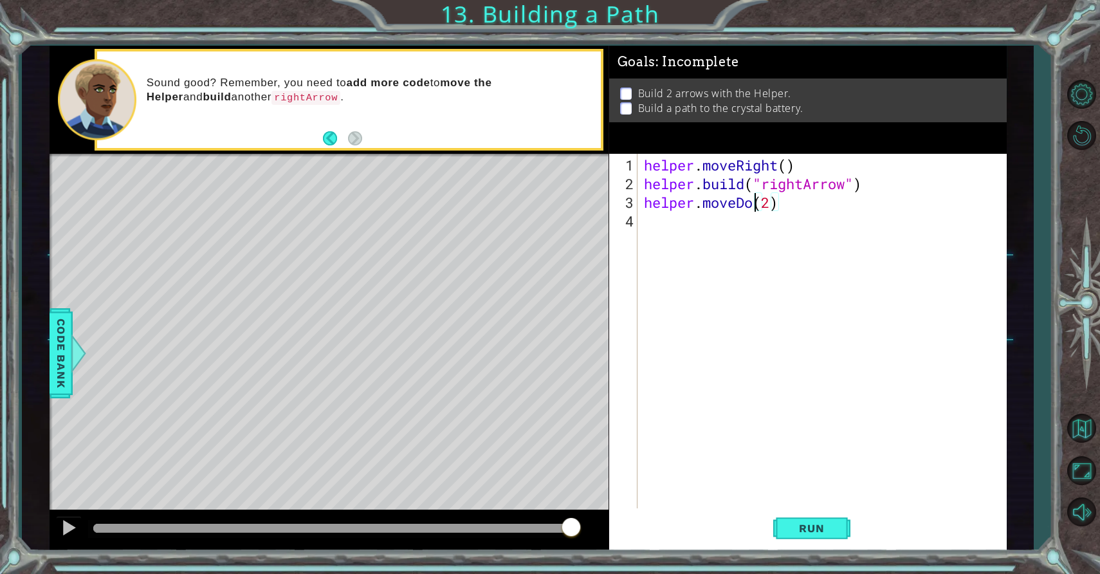
scroll to position [0, 6]
click at [792, 174] on div "helper . moveRight ( ) helper . build ( "rightArrow" ) helper . moveDown ( 2 )" at bounding box center [825, 352] width 368 height 392
click at [775, 142] on div "Goals : Incomplete Build 2 arrows with the Helper. Build a path to the crystal …" at bounding box center [808, 99] width 398 height 107
click at [775, 163] on div "helper . moveRight ( ) helper . build ( "rightArrow" ) helper . moveDown ( 2 )" at bounding box center [825, 352] width 368 height 392
click at [809, 535] on button "Run" at bounding box center [811, 529] width 77 height 40
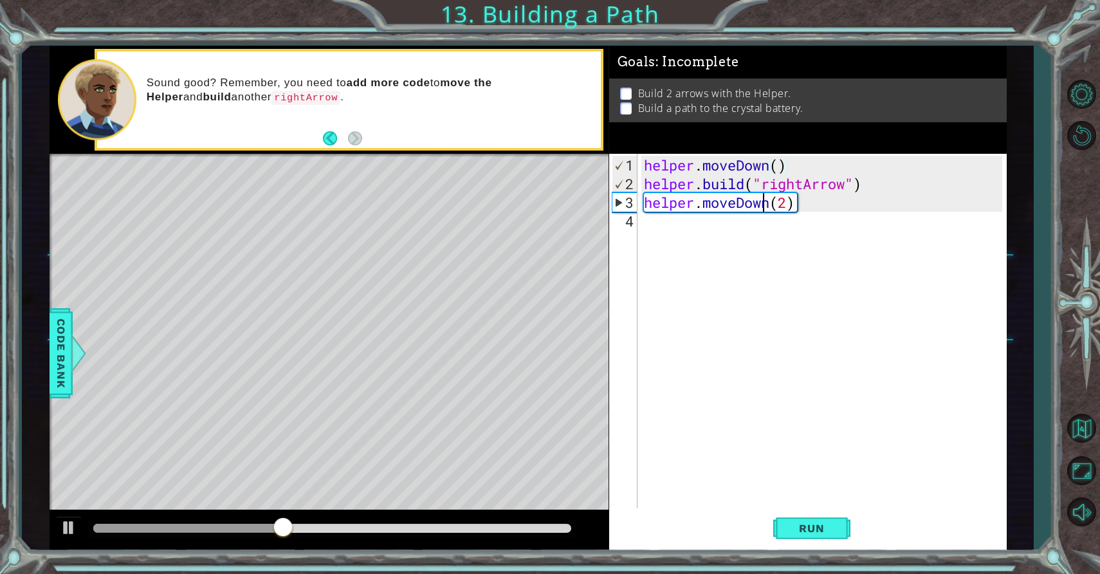
click at [766, 198] on div "helper . moveDown ( ) helper . build ( "rightArrow" ) helper . moveDown ( 2 )" at bounding box center [825, 352] width 368 height 392
click at [766, 208] on div "helper . moveDown ( ) helper . build ( "rightArrow" ) helper . moveDown ( 2 )" at bounding box center [825, 352] width 368 height 392
click at [767, 205] on div "helper . moveDown ( ) helper . build ( "rightArrow" ) helper . moveDown ( 2 )" at bounding box center [825, 352] width 368 height 392
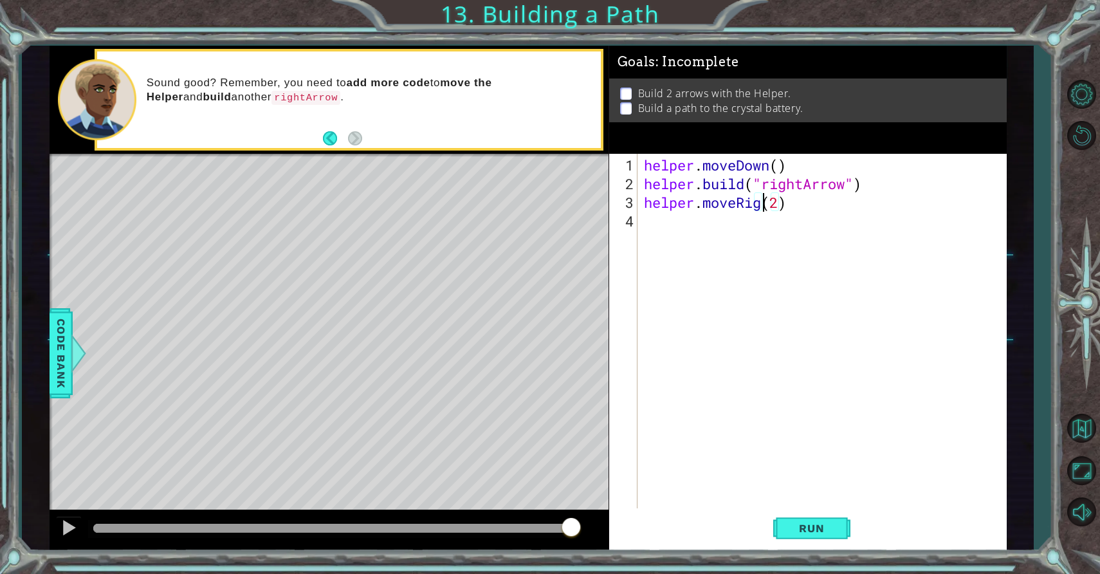
type textarea "helper.moveRight(2)"
click at [738, 224] on div "helper . moveDown ( ) helper . build ( "rightArrow" ) helper . moveRight ( 2 )" at bounding box center [825, 352] width 368 height 392
type textarea "helper.moveUp()"
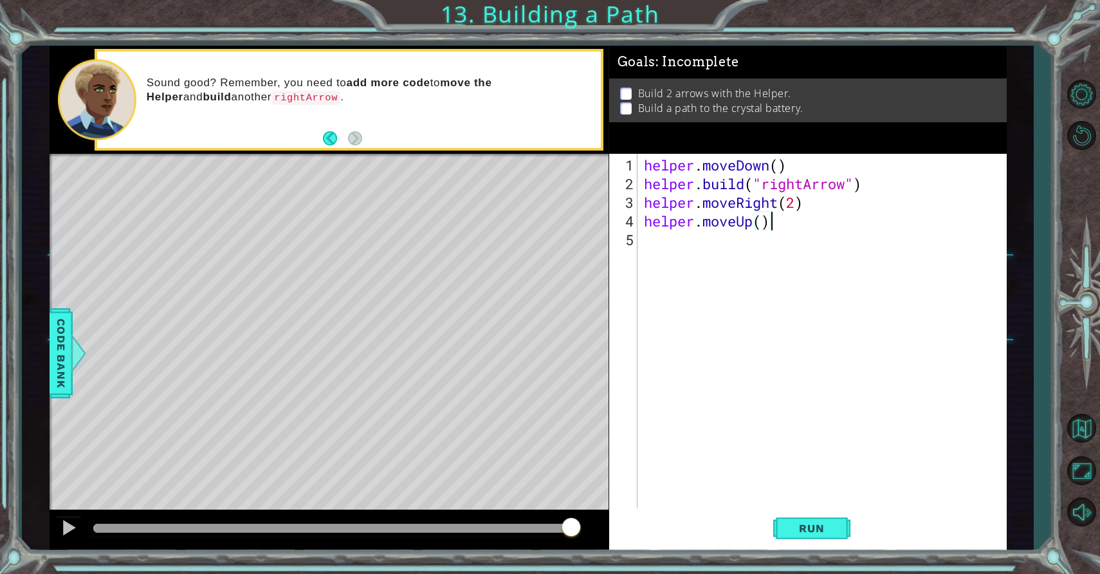
scroll to position [0, 0]
drag, startPoint x: 640, startPoint y: 186, endPoint x: 884, endPoint y: 188, distance: 243.9
click at [885, 188] on div "1 2 3 4 5 6 helper . moveDown ( ) helper . build ( "rightArrow" ) helper . move…" at bounding box center [806, 331] width 394 height 355
drag, startPoint x: 884, startPoint y: 188, endPoint x: 611, endPoint y: 182, distance: 273.5
click at [611, 182] on div "1 2 3 4 5 6 helper . moveDown ( ) helper . build ( "rightArrow" ) helper . move…" at bounding box center [806, 331] width 394 height 355
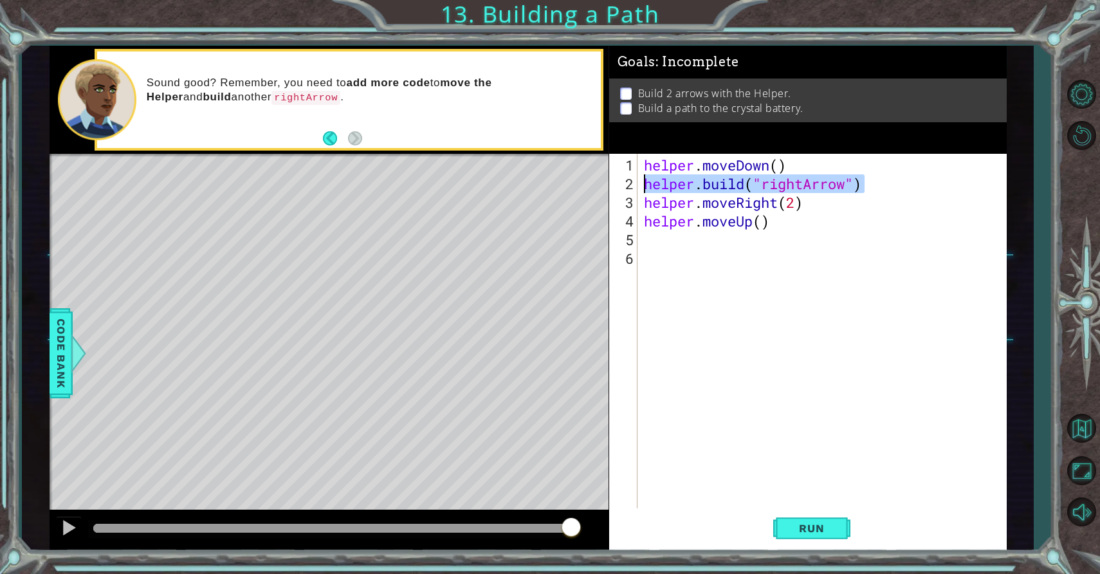
type textarea "[DOMAIN_NAME]("rightArrow")"
click at [645, 241] on div "helper . moveDown ( ) helper . build ( "rightArrow" ) helper . moveRight ( 2 ) …" at bounding box center [825, 352] width 368 height 392
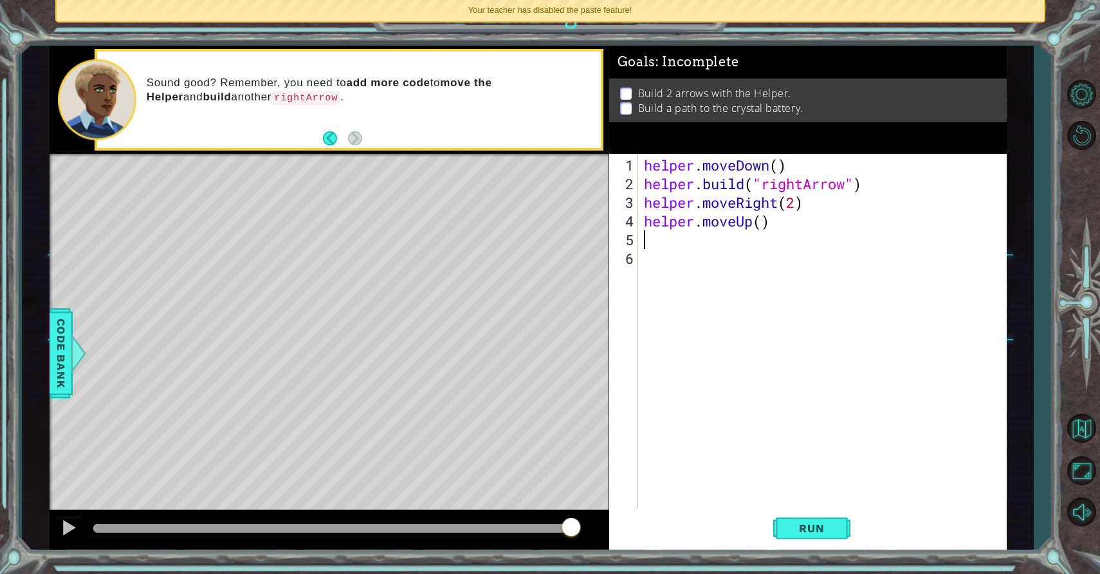
click at [666, 232] on div "helper . moveDown ( ) helper . build ( "rightArrow" ) helper . moveRight ( 2 ) …" at bounding box center [825, 352] width 368 height 392
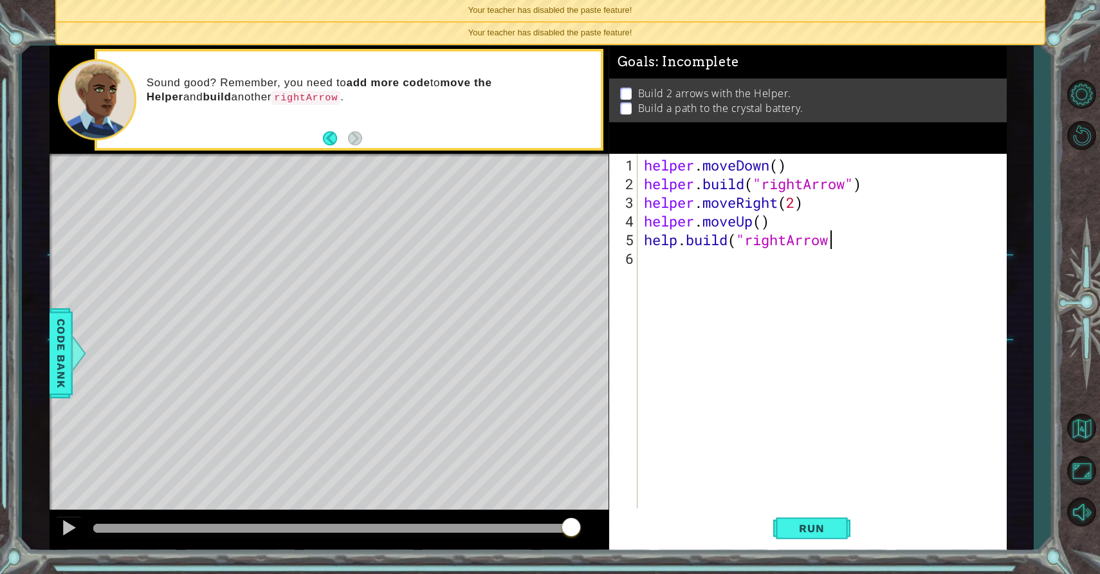
scroll to position [0, 8]
click at [817, 527] on span "Run" at bounding box center [811, 528] width 51 height 13
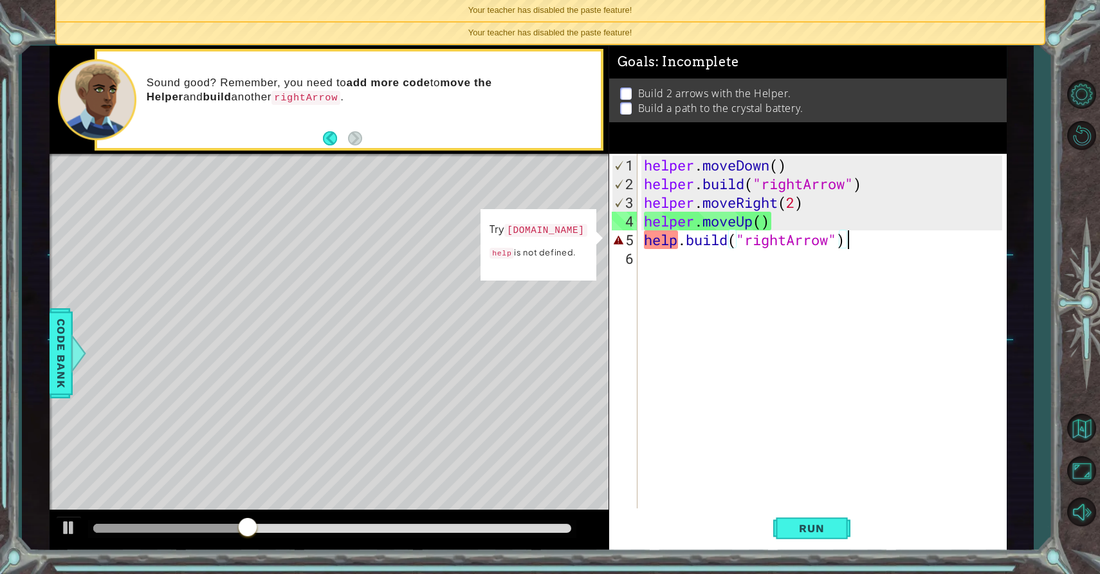
click at [675, 241] on div "helper . moveDown ( ) helper . build ( "rightArrow" ) helper . moveRight ( 2 ) …" at bounding box center [825, 352] width 368 height 392
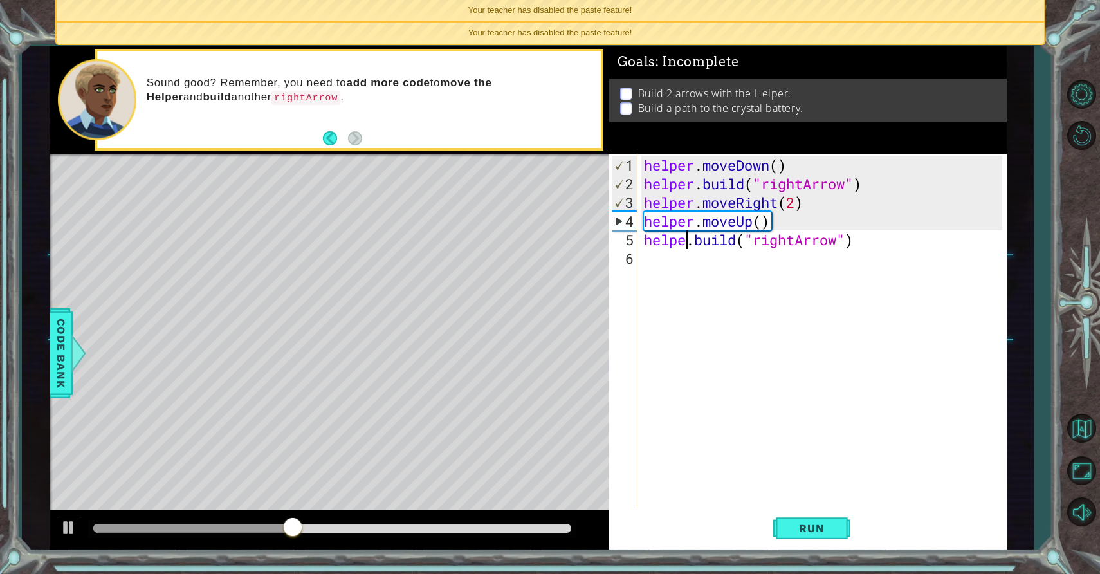
scroll to position [0, 3]
type textarea "[DOMAIN_NAME]("rightArrow")"
click at [786, 523] on span "Run" at bounding box center [811, 528] width 51 height 13
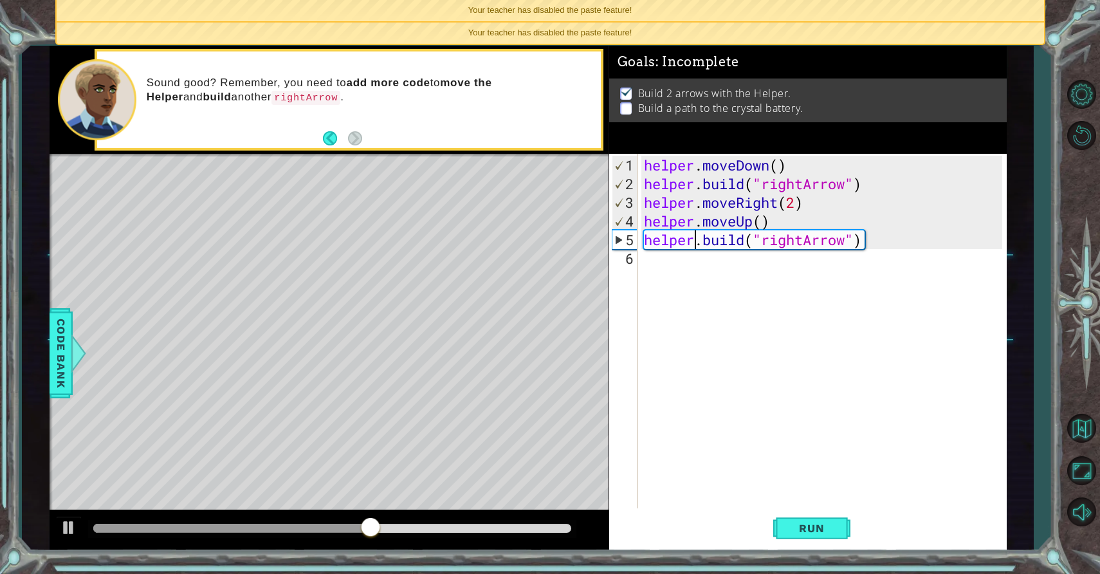
click at [663, 270] on div "helper . moveDown ( ) helper . build ( "rightArrow" ) helper . moveRight ( 2 ) …" at bounding box center [825, 352] width 368 height 392
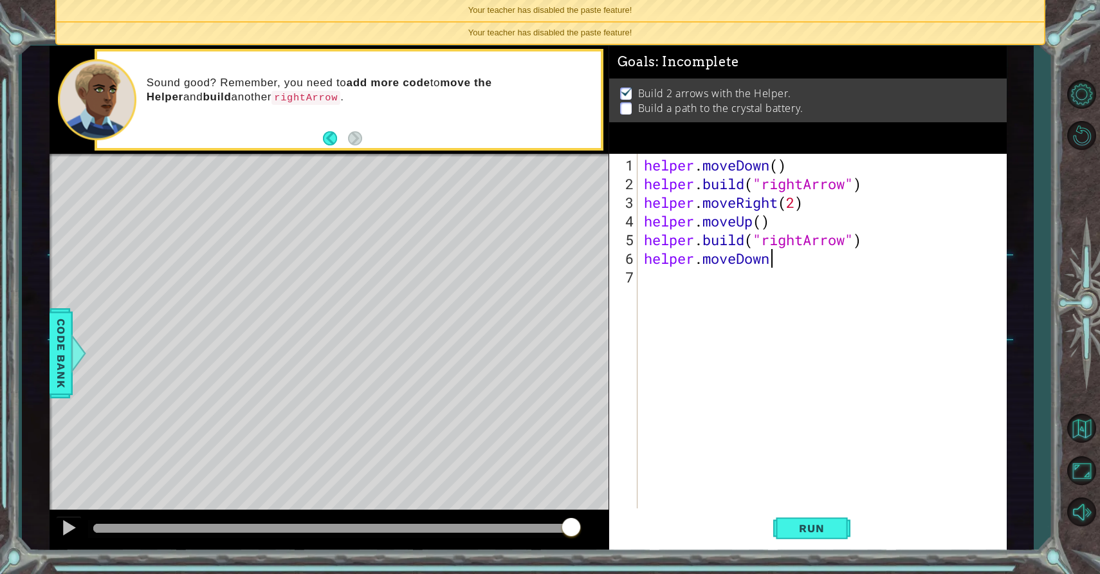
scroll to position [0, 6]
type textarea "helper.moveDown()"
click at [802, 529] on span "Run" at bounding box center [811, 528] width 51 height 13
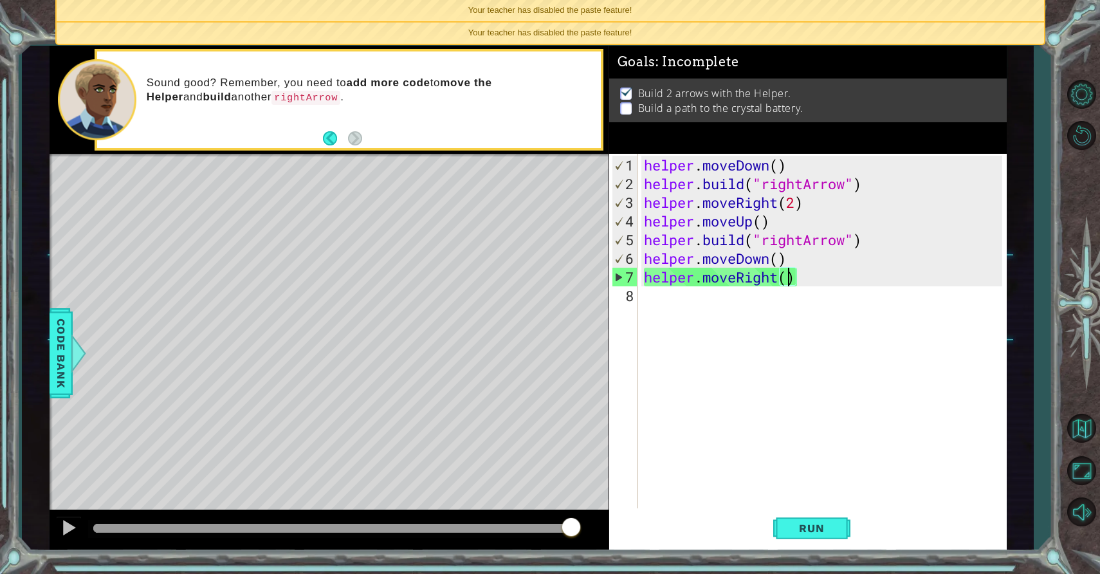
click at [786, 280] on div "helper . moveDown ( ) helper . build ( "rightArrow" ) helper . moveRight ( 2 ) …" at bounding box center [825, 352] width 368 height 392
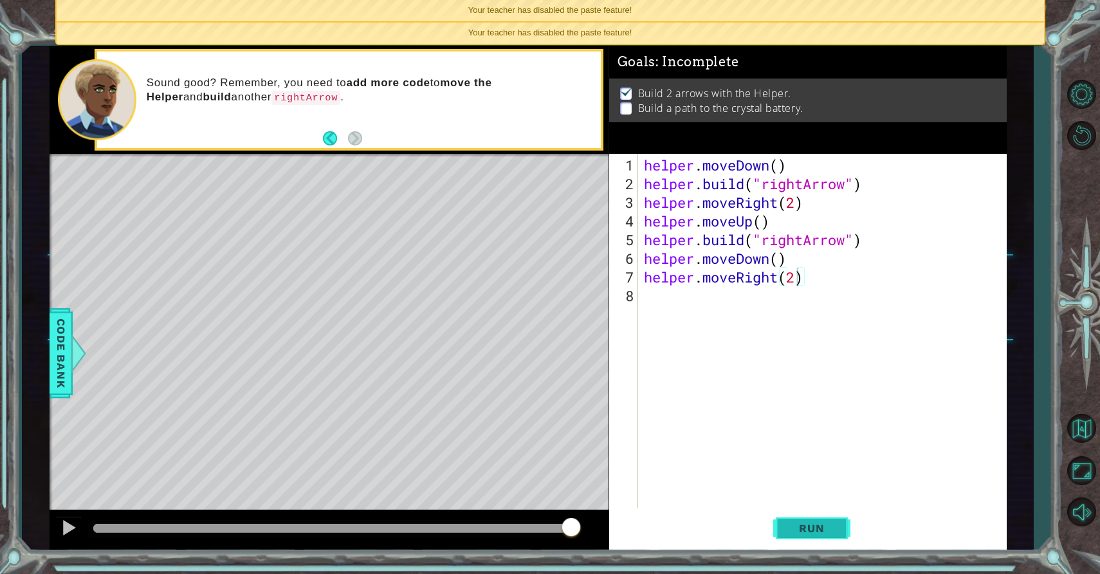
click at [802, 527] on span "Run" at bounding box center [811, 528] width 51 height 13
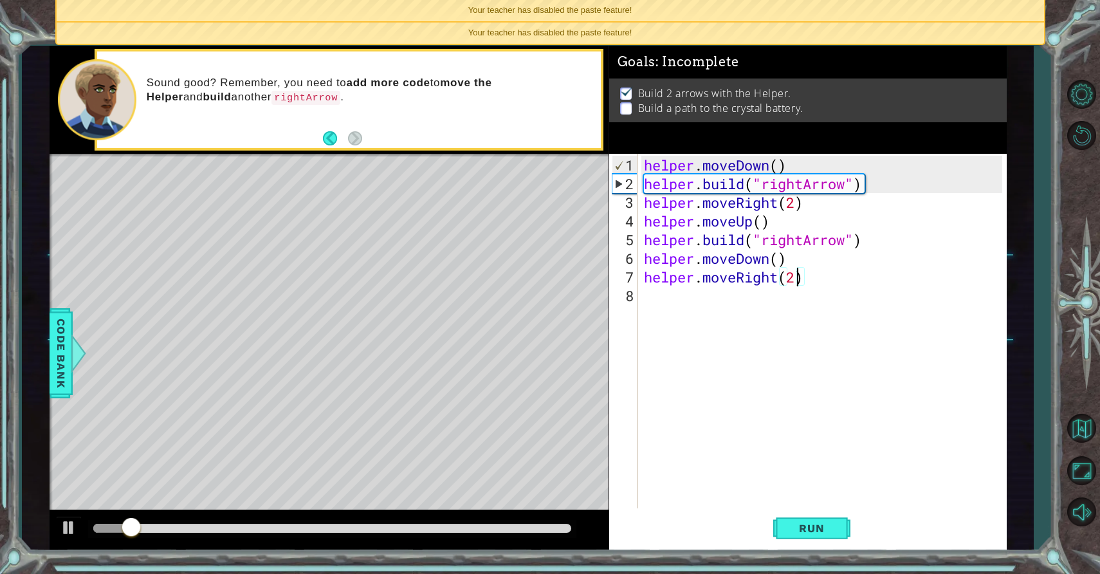
click at [485, 530] on div at bounding box center [332, 528] width 479 height 9
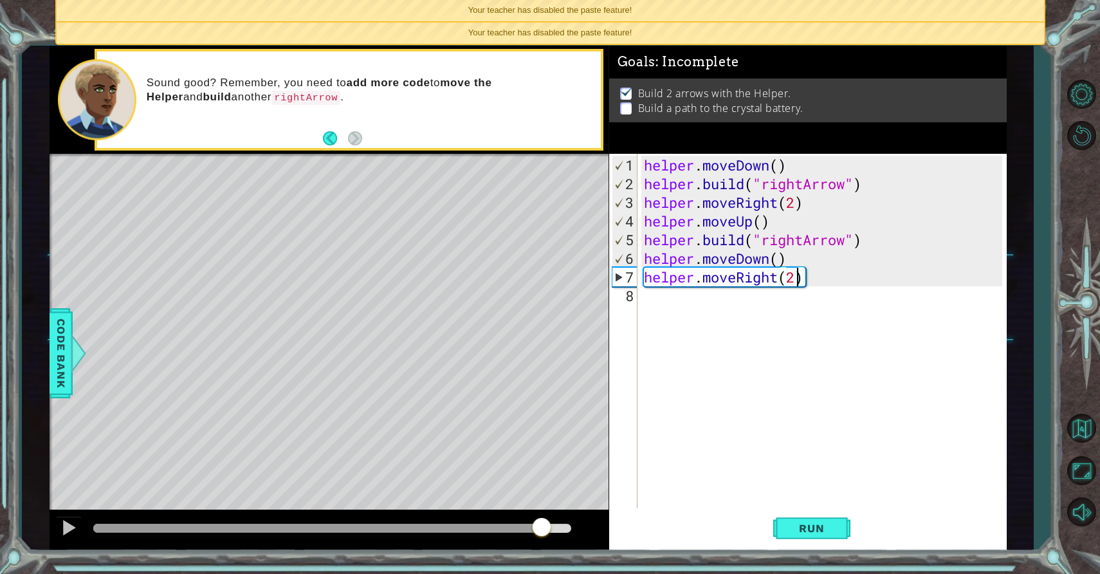
drag, startPoint x: 490, startPoint y: 530, endPoint x: 542, endPoint y: 510, distance: 56.6
click at [542, 510] on div at bounding box center [330, 530] width 560 height 41
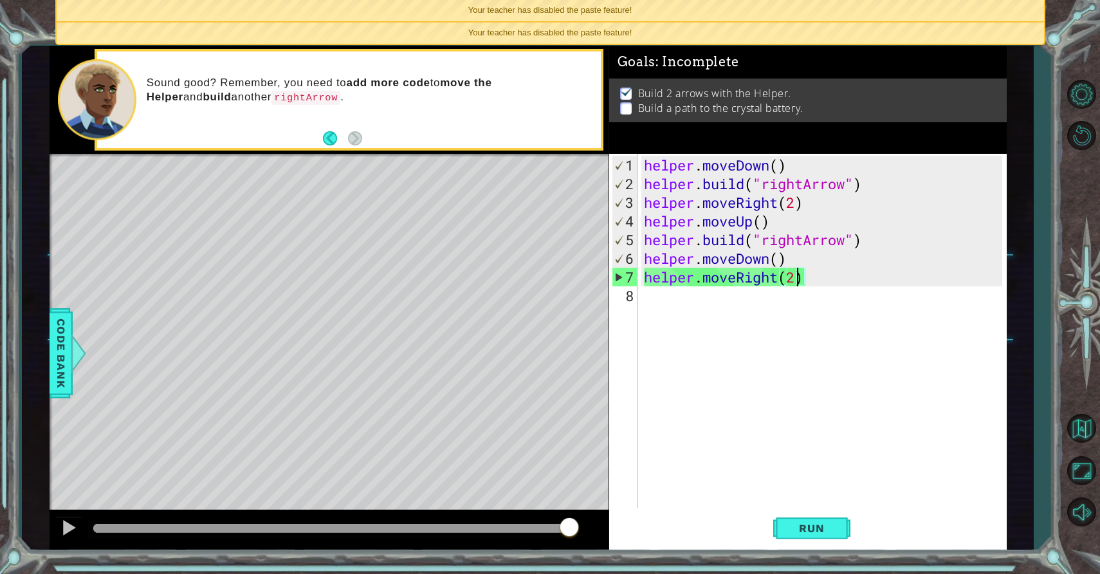
click at [570, 526] on div at bounding box center [332, 528] width 479 height 9
type textarea "helper.moveRight()"
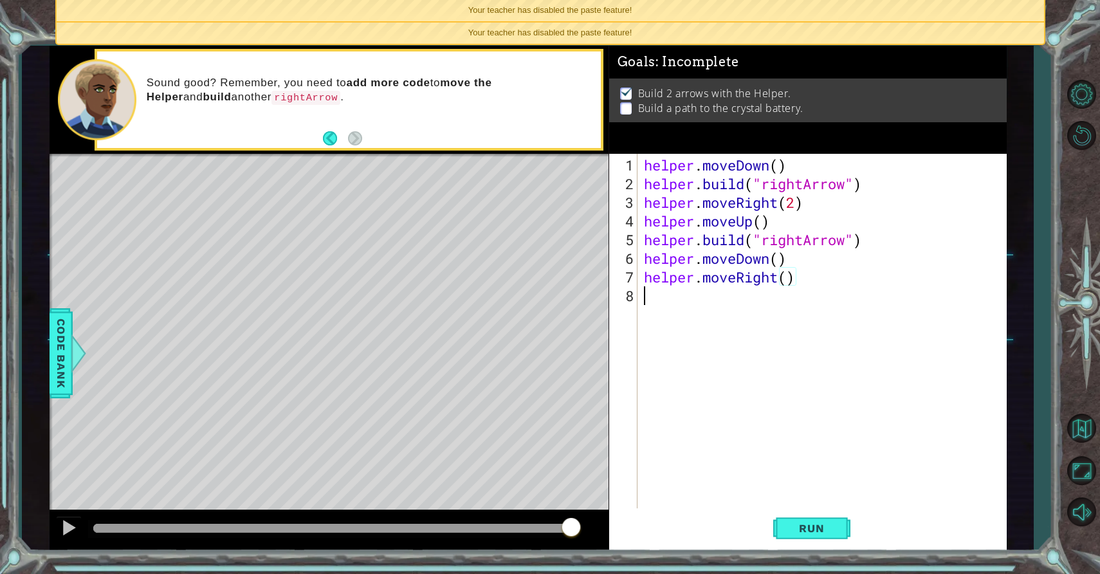
click at [774, 304] on div "helper . moveDown ( ) helper . build ( "rightArrow" ) helper . moveRight ( 2 ) …" at bounding box center [825, 352] width 368 height 392
drag, startPoint x: 878, startPoint y: 246, endPoint x: 622, endPoint y: 242, distance: 256.8
click at [622, 242] on div "[DOMAIN_NAME]( 1 2 3 4 5 6 7 8 9 helper . moveDown ( ) helper . build ( "rightA…" at bounding box center [806, 331] width 394 height 355
type textarea "[DOMAIN_NAME]("rightArrow")"
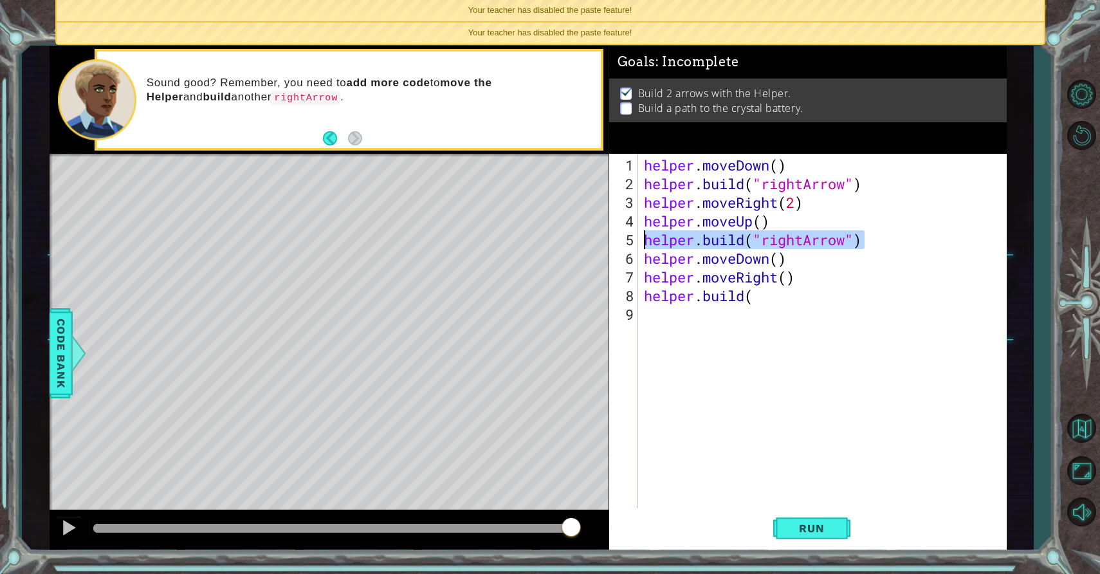
scroll to position [0, 0]
click at [779, 297] on div "helper . moveDown ( ) helper . build ( "rightArrow" ) helper . moveRight ( 2 ) …" at bounding box center [825, 352] width 368 height 392
click at [871, 296] on div "helper . moveDown ( ) helper . build ( "rightArrow" ) helper . moveRight ( 2 ) …" at bounding box center [825, 352] width 368 height 392
click at [853, 300] on div "helper . moveDown ( ) helper . build ( "rightArrow" ) helper . moveRight ( 2 ) …" at bounding box center [825, 352] width 368 height 392
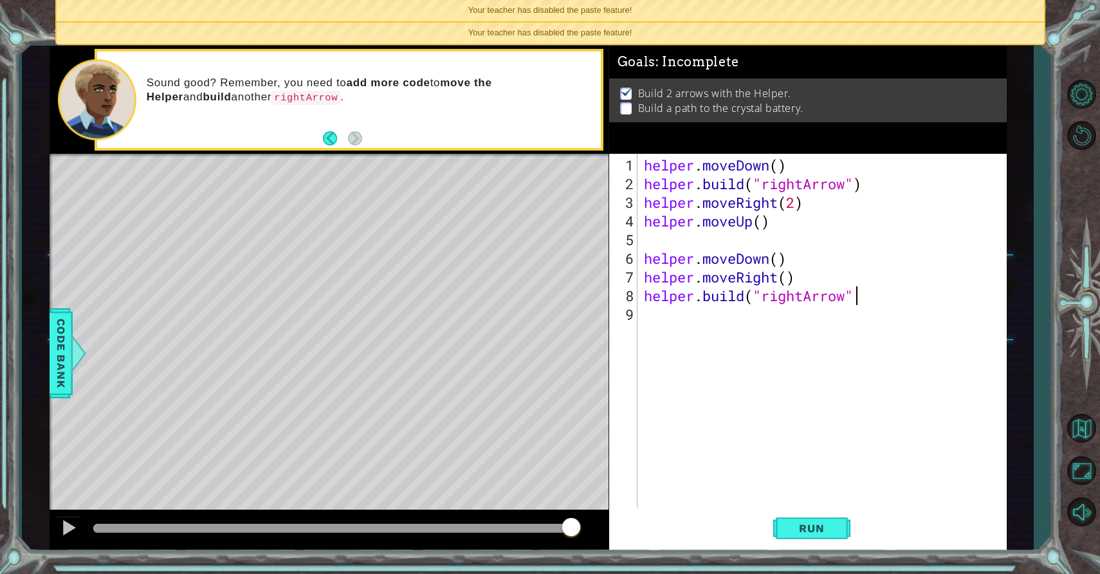
type textarea "[DOMAIN_NAME]("rightArrow")"
click at [790, 308] on div "helper . moveDown ( ) helper . build ( "rightArrow" ) helper . moveRight ( 2 ) …" at bounding box center [825, 352] width 368 height 392
click at [836, 527] on span "Run" at bounding box center [811, 528] width 51 height 13
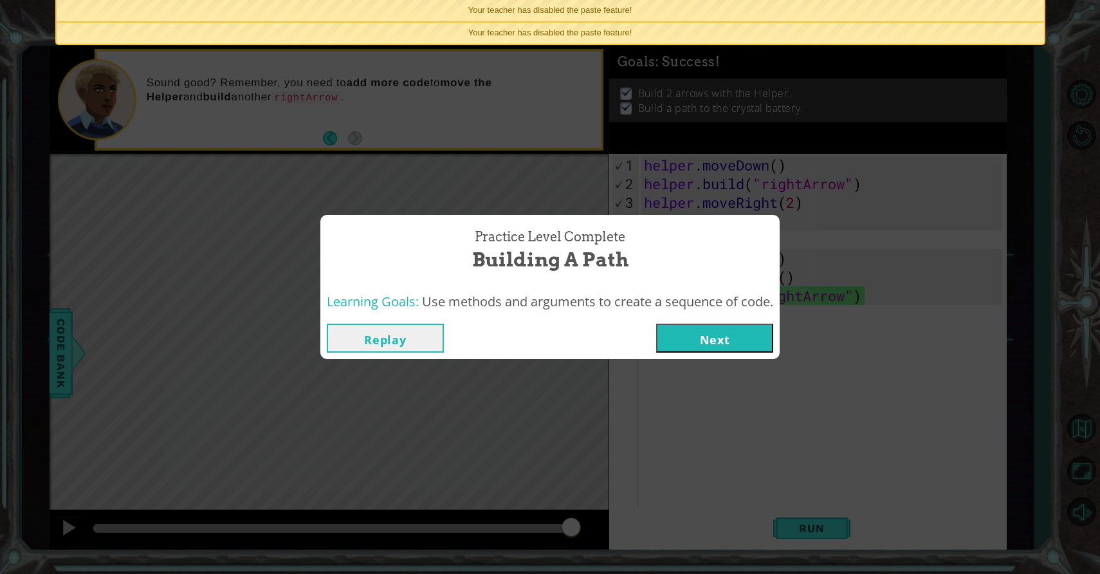
click at [728, 331] on button "Next" at bounding box center [714, 338] width 117 height 29
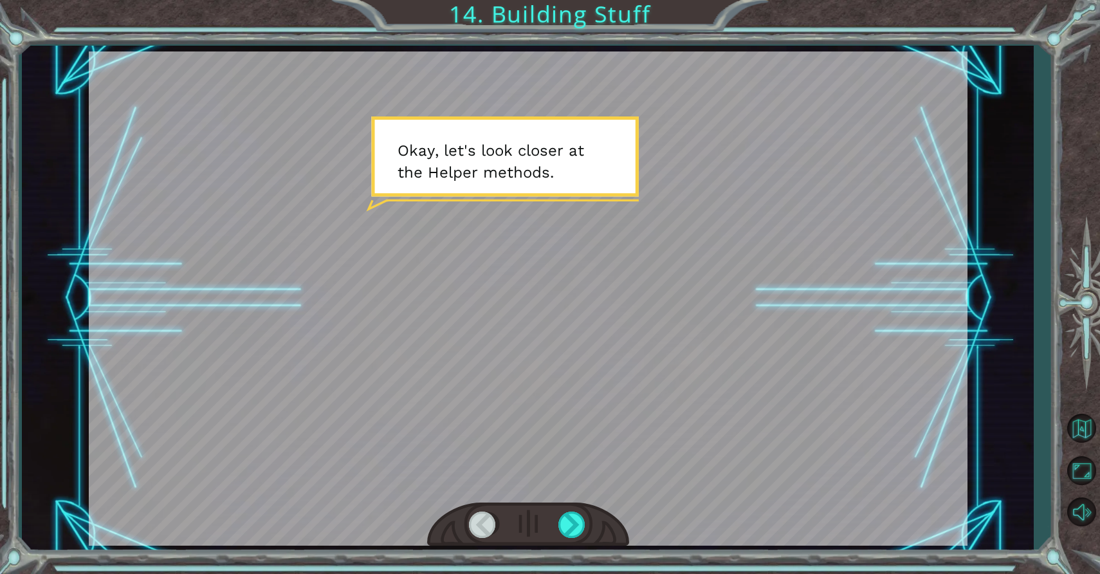
click at [572, 507] on div at bounding box center [528, 525] width 202 height 44
click at [566, 529] on div at bounding box center [572, 525] width 29 height 26
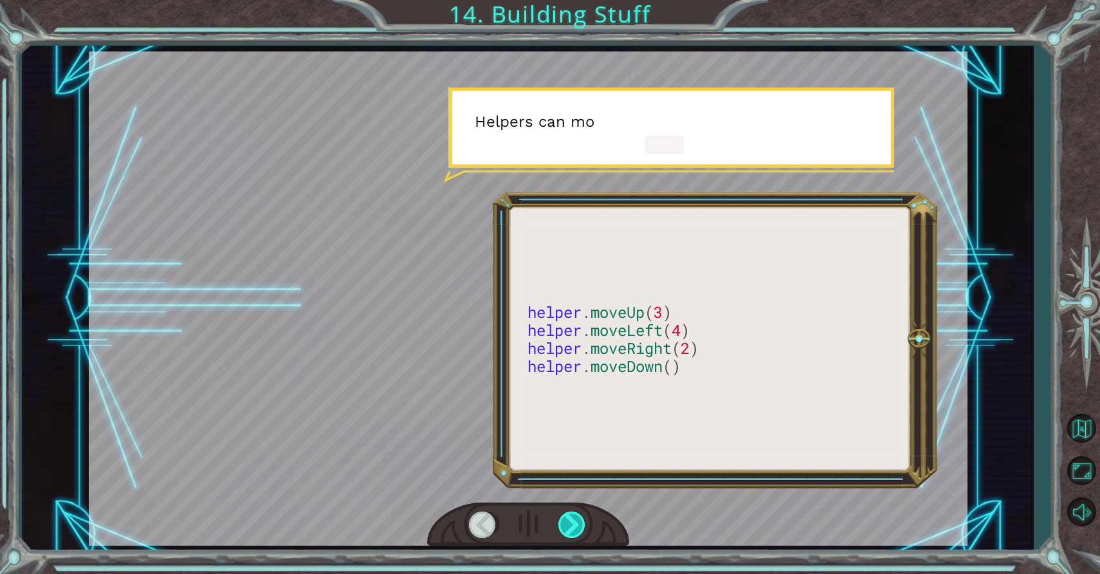
click at [566, 529] on div at bounding box center [572, 525] width 29 height 26
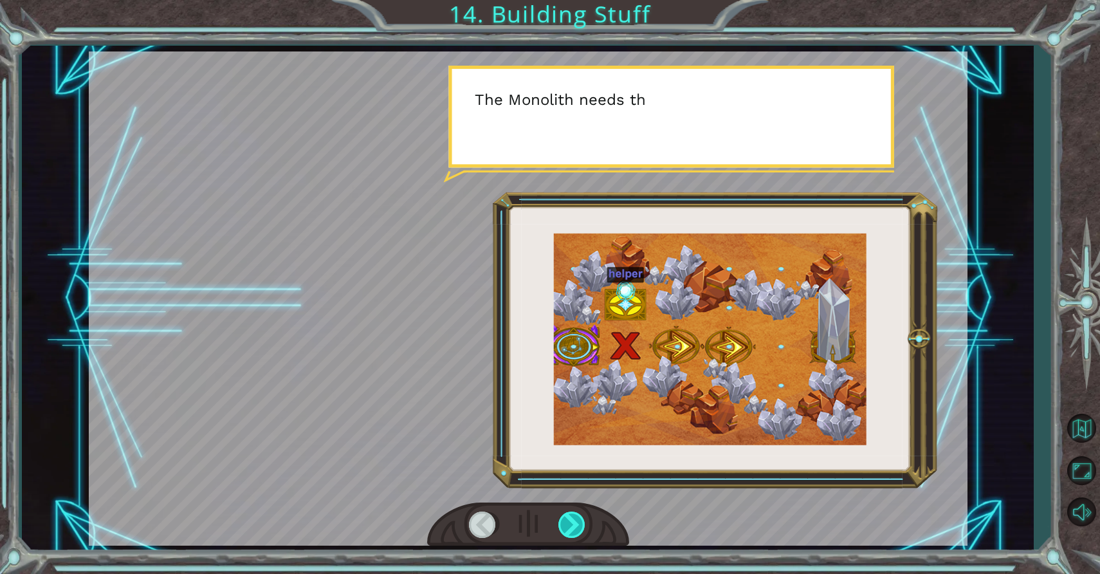
click at [566, 529] on div at bounding box center [572, 525] width 29 height 26
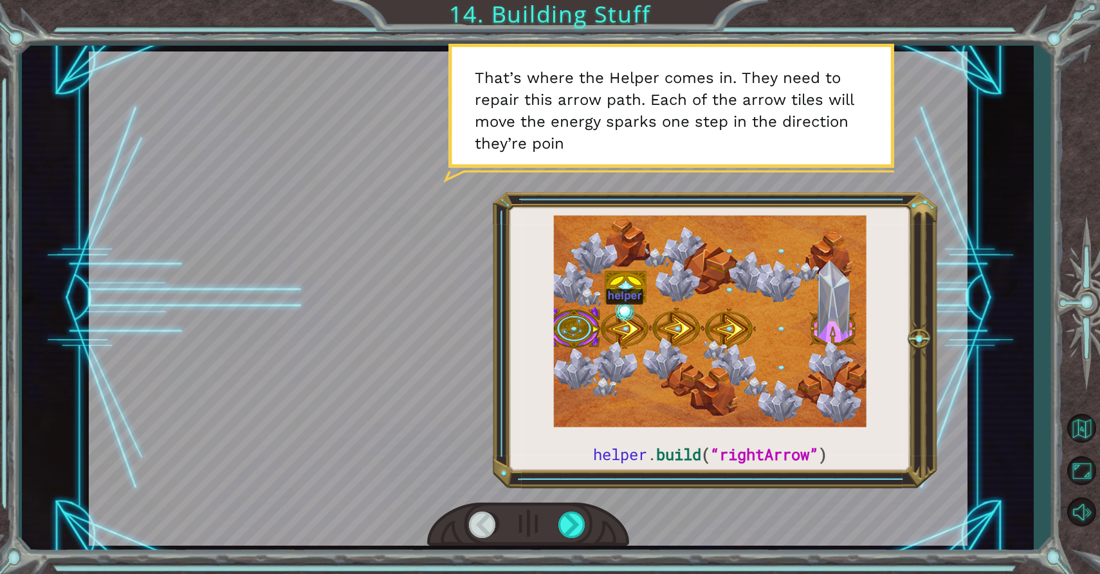
click at [544, 530] on div at bounding box center [528, 525] width 202 height 44
click at [553, 526] on div at bounding box center [528, 525] width 202 height 44
click at [566, 526] on div at bounding box center [572, 525] width 29 height 26
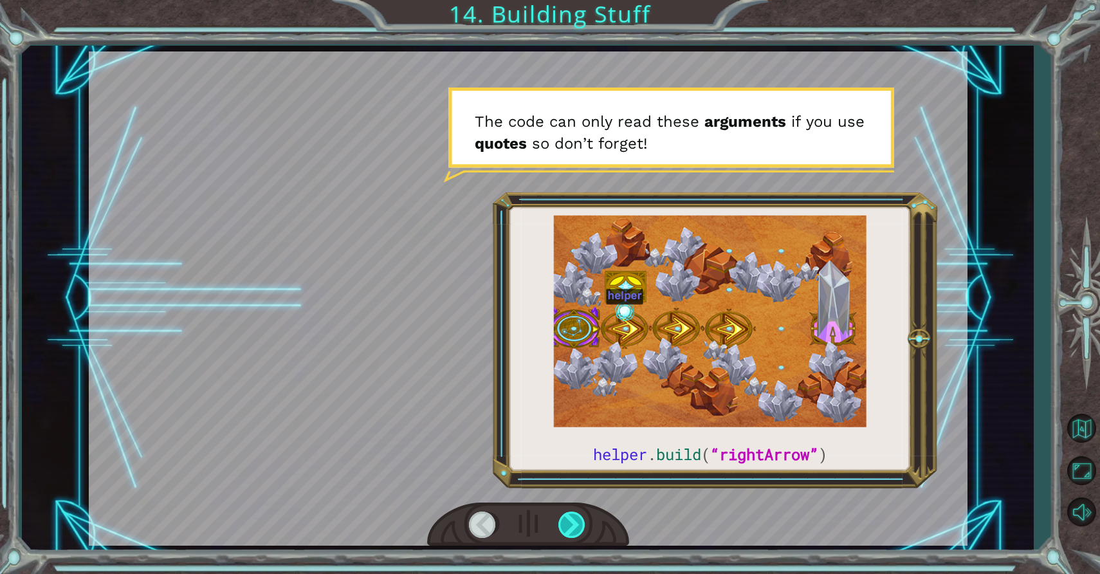
click at [566, 526] on div at bounding box center [572, 525] width 29 height 26
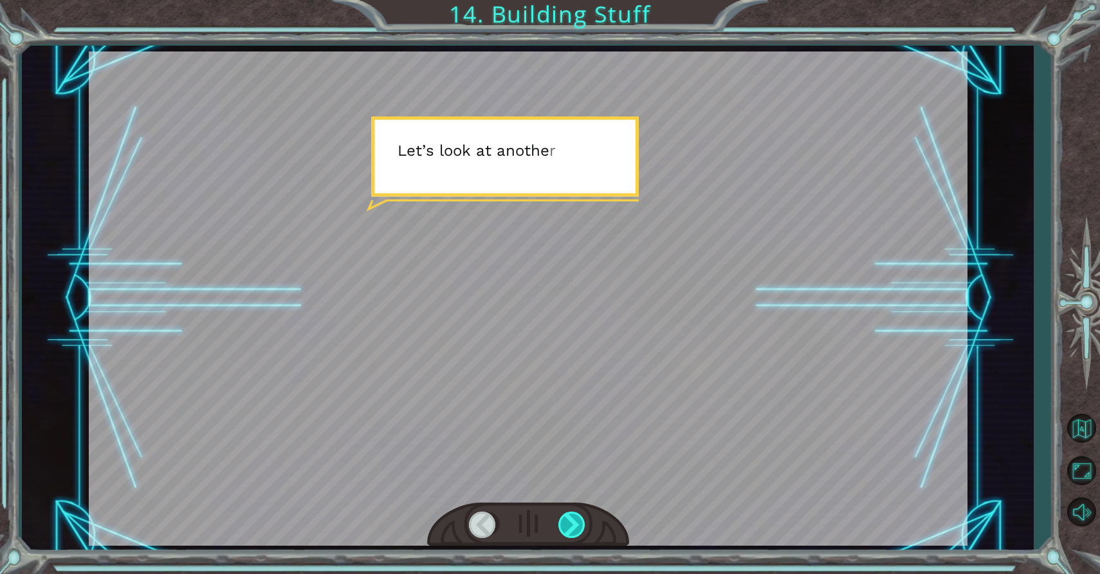
click at [567, 525] on div at bounding box center [572, 525] width 29 height 26
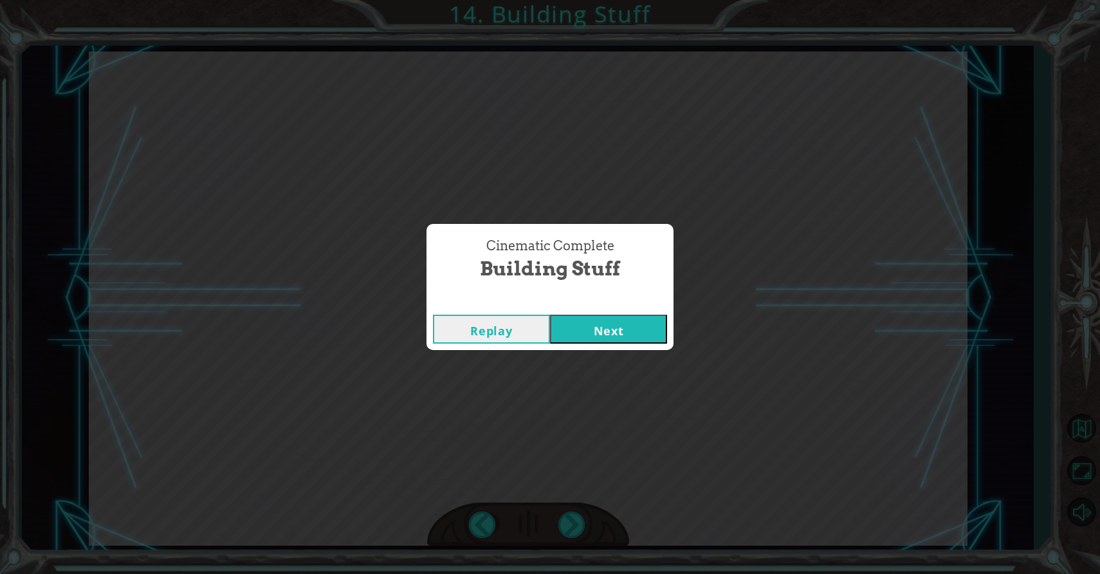
click at [619, 329] on button "Next" at bounding box center [608, 329] width 117 height 29
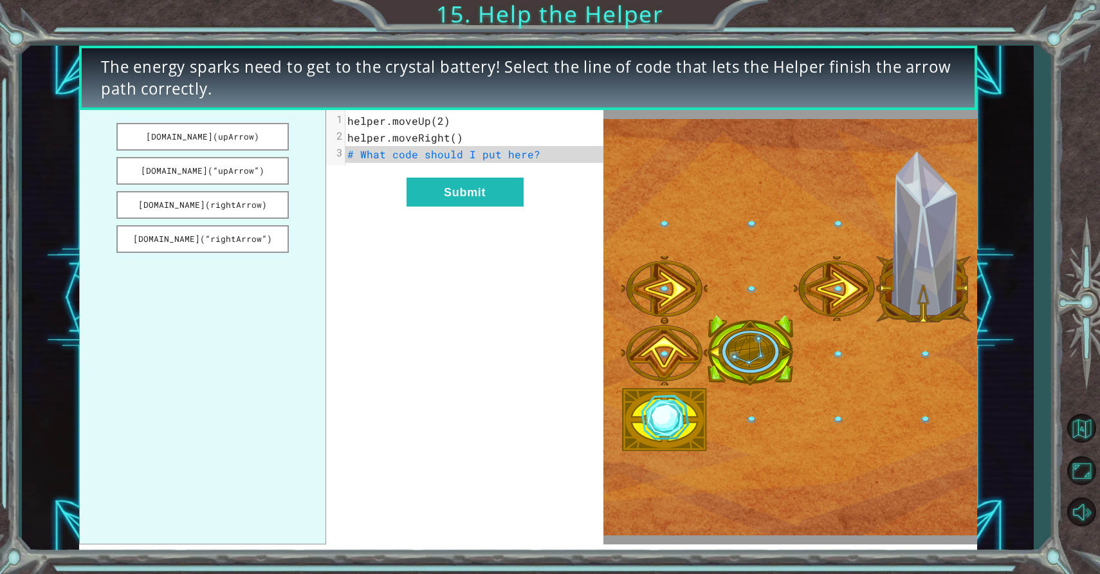
drag, startPoint x: 219, startPoint y: 150, endPoint x: 294, endPoint y: 145, distance: 74.8
click at [295, 145] on ul "[DOMAIN_NAME](upArrow) [DOMAIN_NAME](“upArrow”) [DOMAIN_NAME](rightArrow) [DOMA…" at bounding box center [202, 327] width 247 height 434
click at [237, 124] on button "[DOMAIN_NAME](upArrow)" at bounding box center [202, 137] width 172 height 28
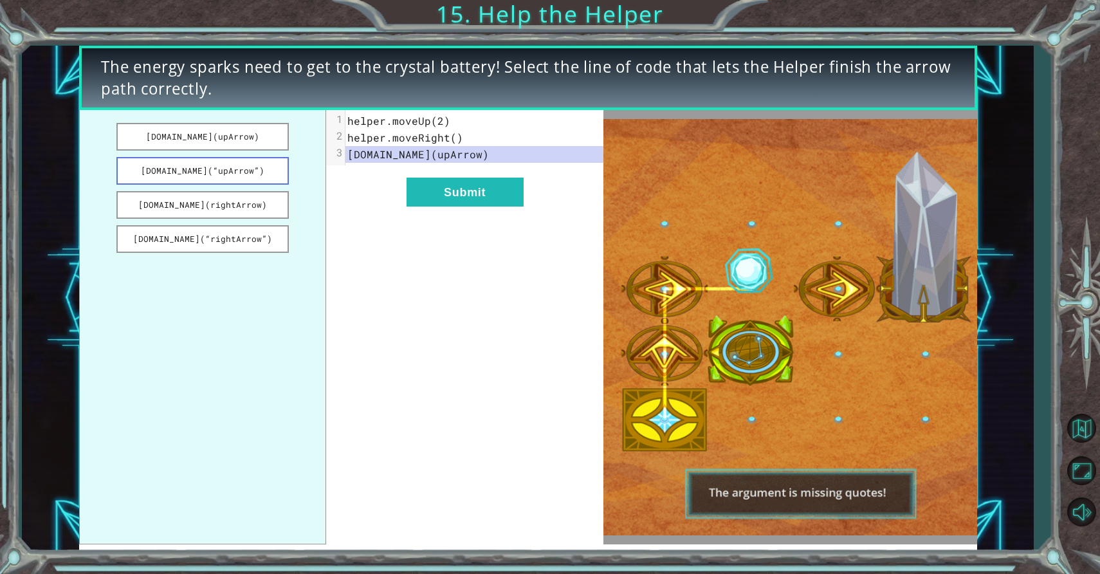
click at [245, 161] on button "[DOMAIN_NAME](“upArrow”)" at bounding box center [202, 171] width 172 height 28
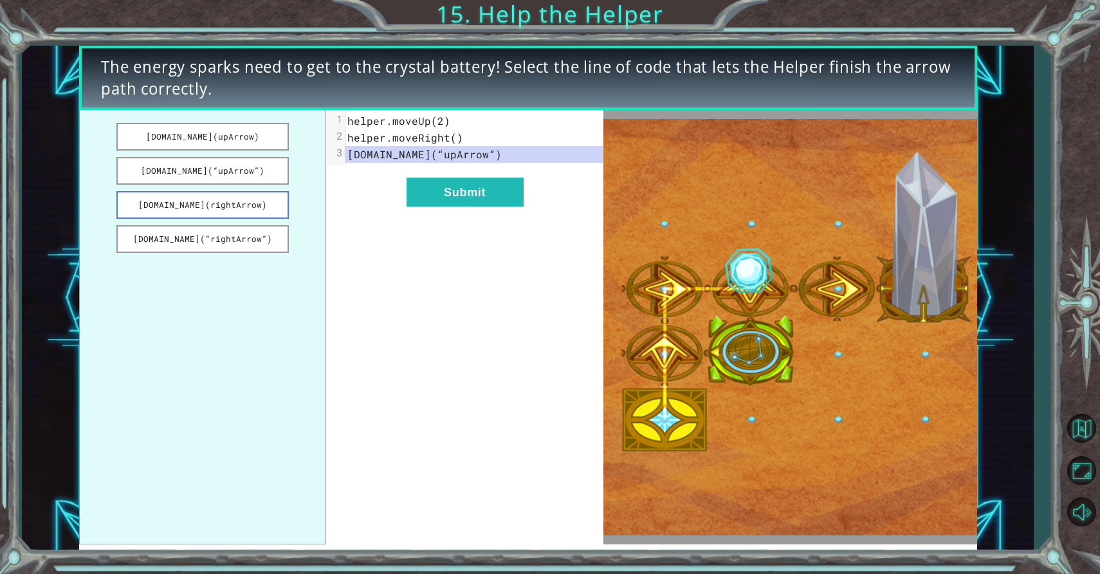
click at [253, 198] on button "[DOMAIN_NAME](rightArrow)" at bounding box center [202, 205] width 172 height 28
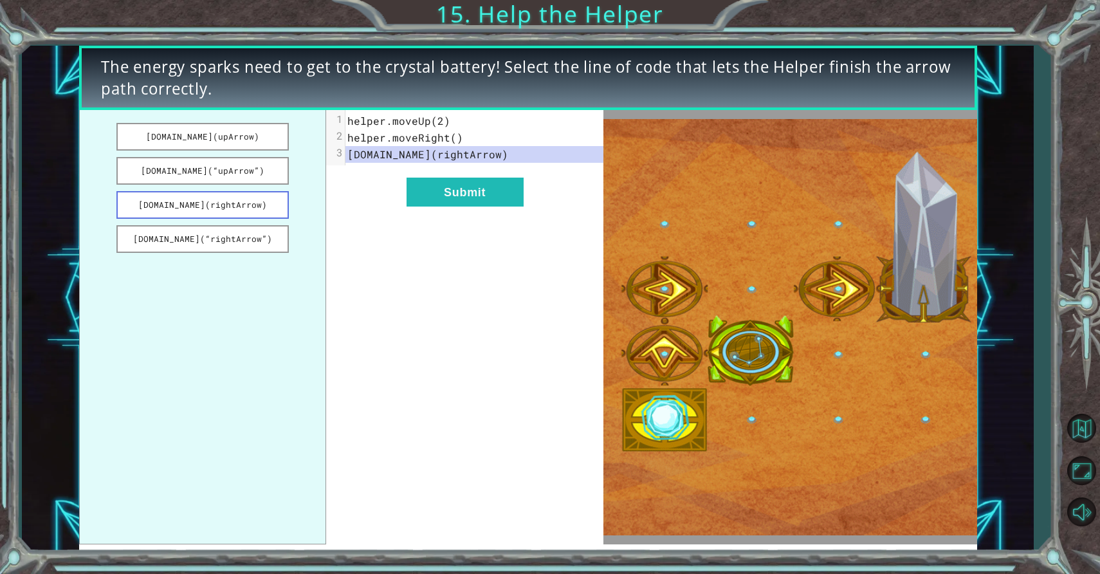
click at [253, 198] on button "[DOMAIN_NAME](rightArrow)" at bounding box center [202, 205] width 172 height 28
click at [250, 222] on ul "[DOMAIN_NAME](upArrow) [DOMAIN_NAME](“upArrow”) [DOMAIN_NAME](rightArrow) [DOMA…" at bounding box center [202, 327] width 247 height 434
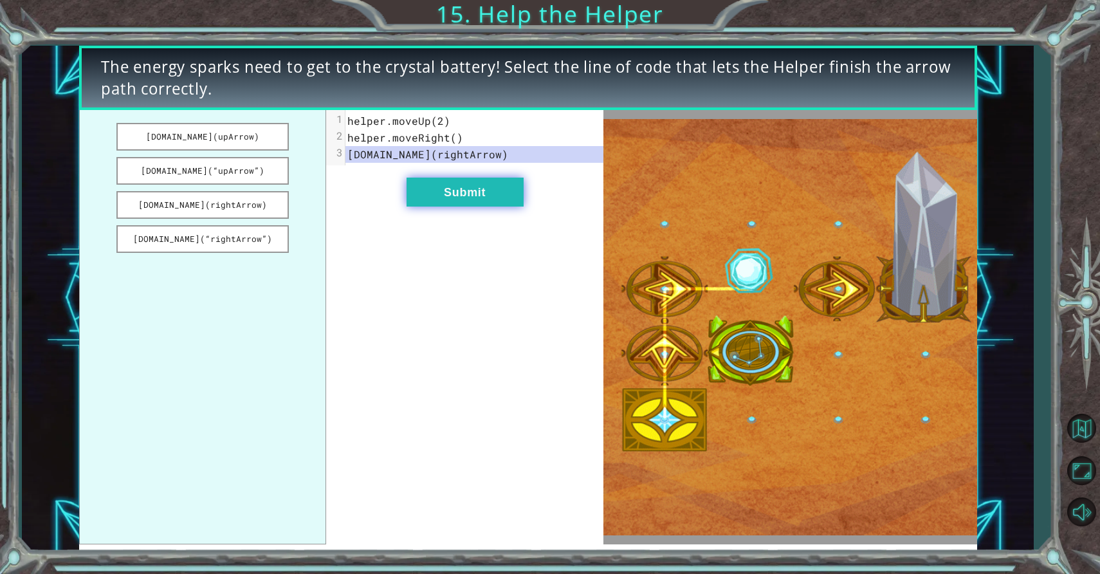
click at [455, 178] on button "Submit" at bounding box center [465, 192] width 117 height 29
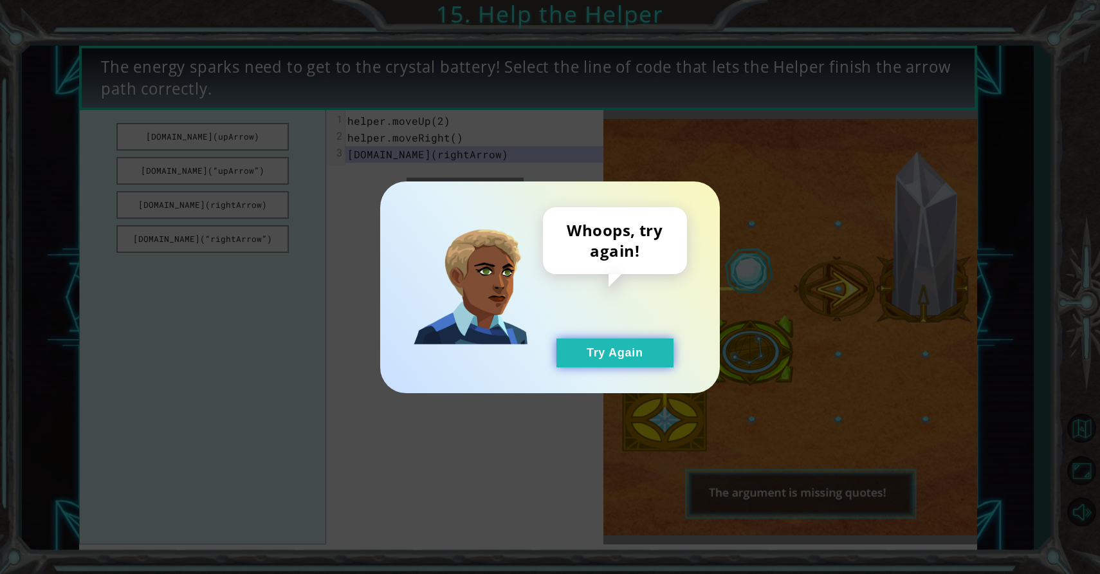
click at [602, 351] on button "Try Again" at bounding box center [615, 352] width 117 height 29
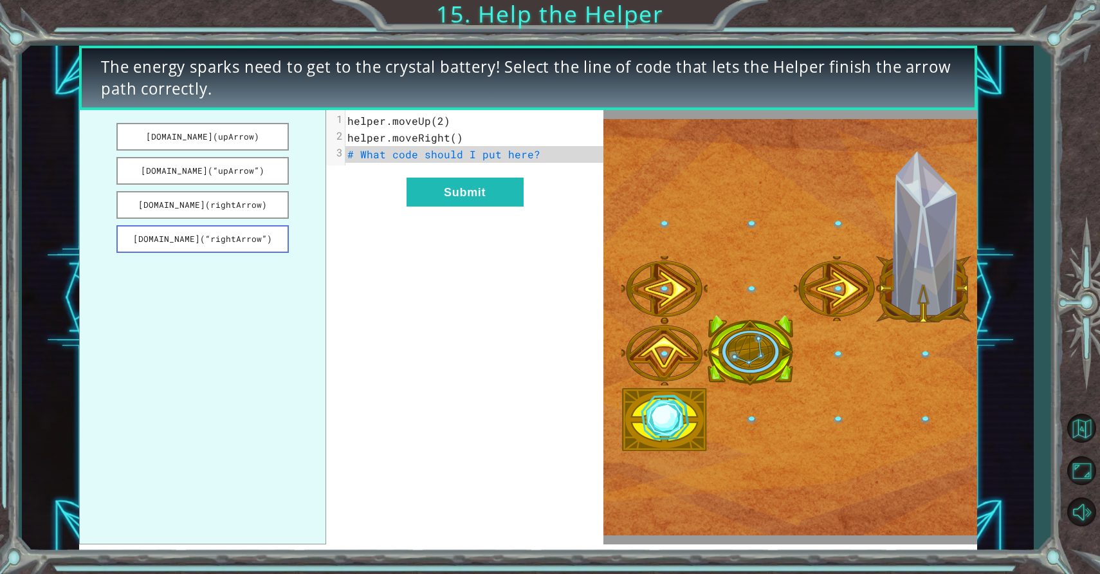
click at [267, 243] on button "[DOMAIN_NAME](“rightArrow”)" at bounding box center [202, 239] width 172 height 28
click at [506, 187] on button "Submit" at bounding box center [465, 192] width 117 height 29
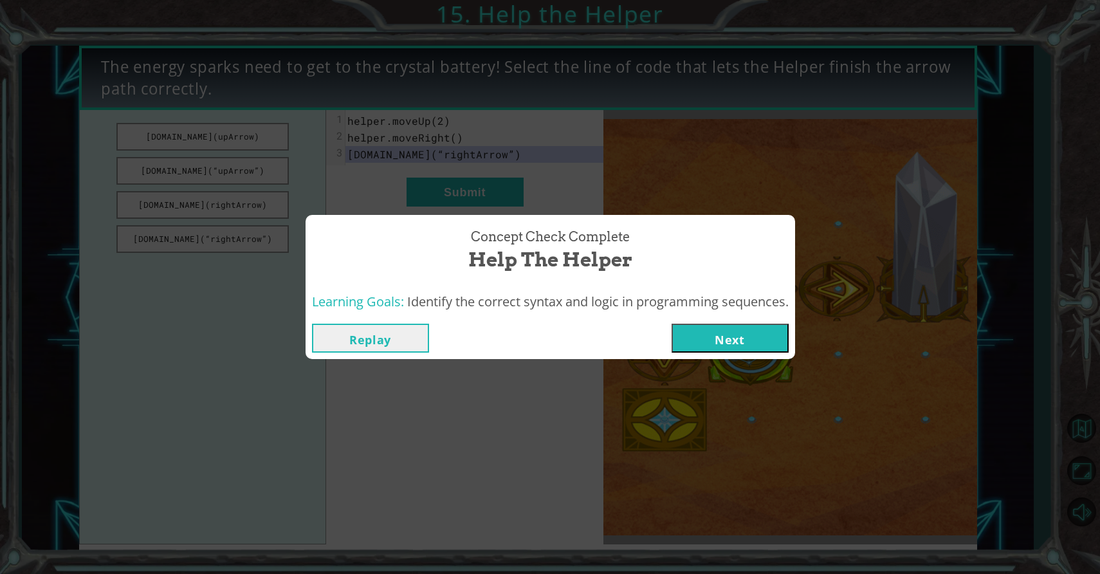
click at [760, 330] on button "Next" at bounding box center [730, 338] width 117 height 29
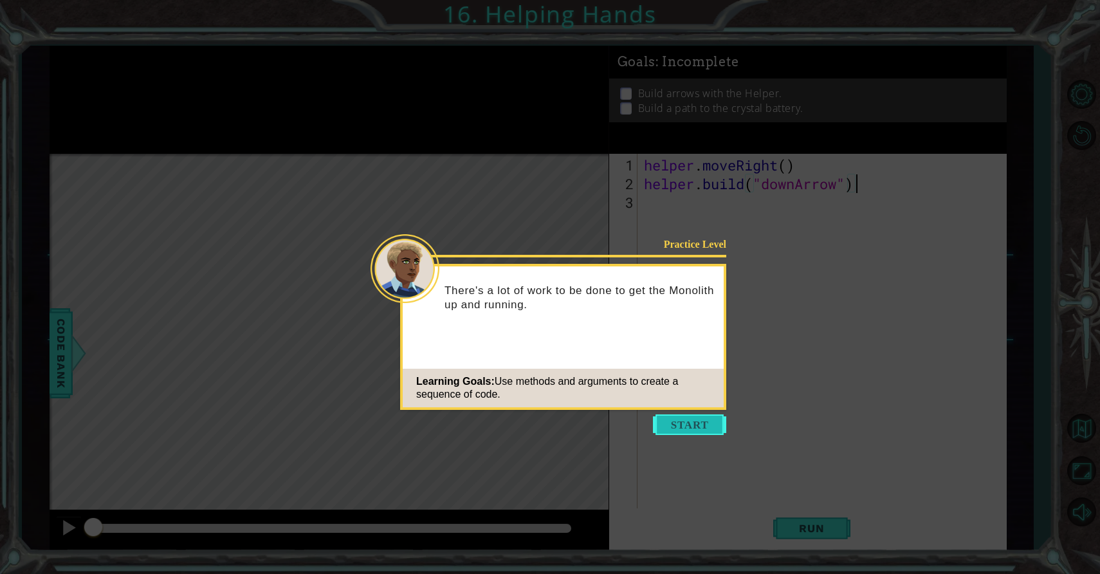
click at [683, 417] on button "Start" at bounding box center [689, 424] width 73 height 21
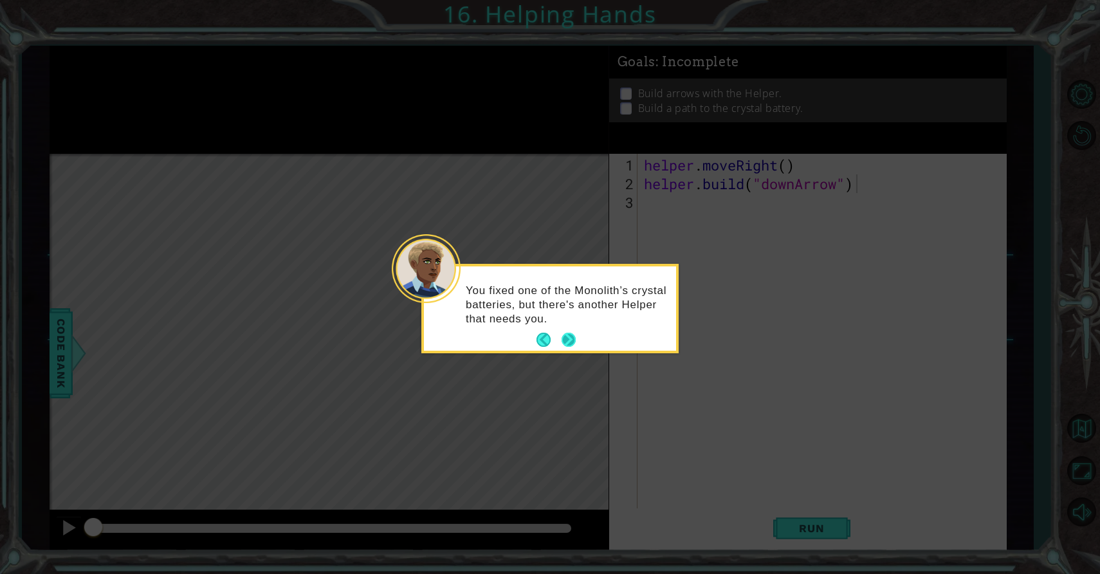
click at [576, 339] on button "Next" at bounding box center [569, 340] width 14 height 14
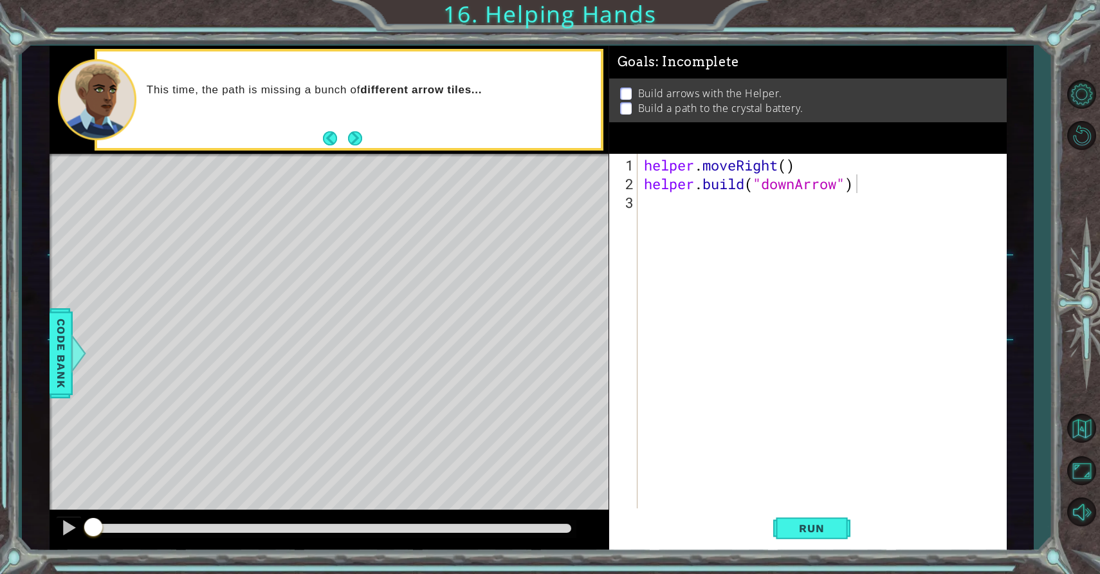
click at [54, 529] on div at bounding box center [330, 530] width 560 height 41
click at [69, 521] on div at bounding box center [68, 527] width 17 height 17
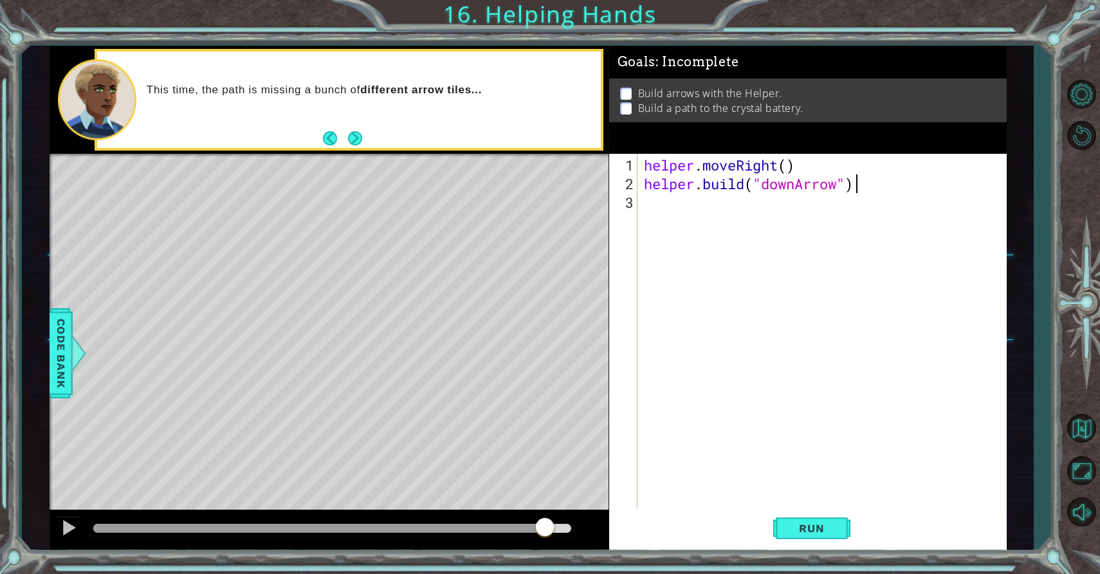
drag, startPoint x: 266, startPoint y: 531, endPoint x: 544, endPoint y: 524, distance: 278.1
click at [544, 524] on div at bounding box center [332, 528] width 479 height 9
click at [724, 191] on div "helper . moveRight ( ) helper . build ( "downArrow" )" at bounding box center [825, 352] width 368 height 392
click at [793, 164] on div "helper . moveRight ( ) helper . build ( "downArrow" )" at bounding box center [825, 352] width 368 height 392
type textarea "helper.moveRight()"
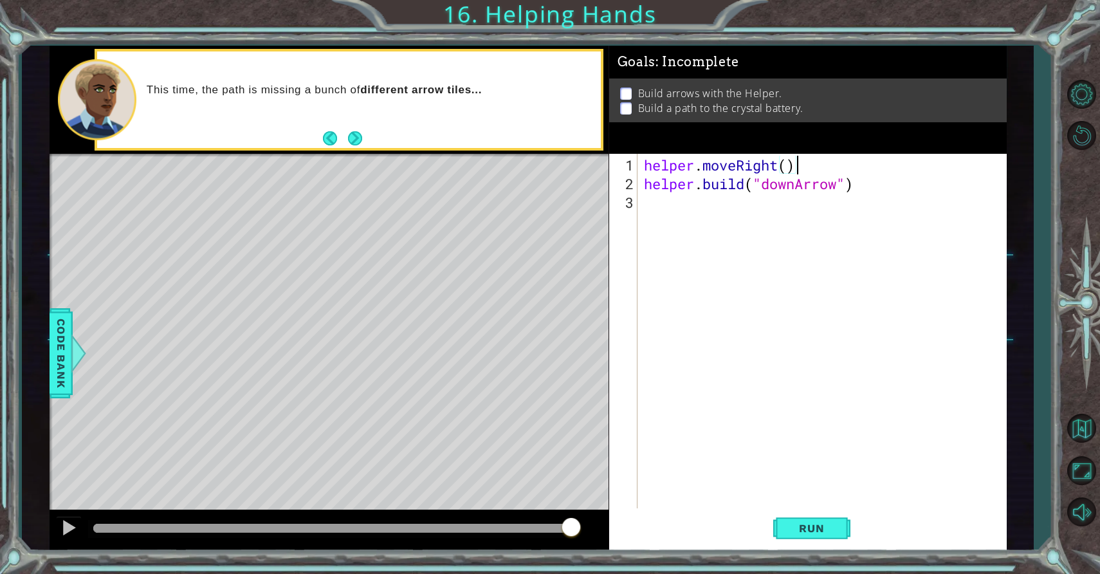
click at [884, 192] on div "helper . moveRight ( ) helper . build ( "downArrow" )" at bounding box center [825, 352] width 368 height 392
click at [815, 543] on button "Run" at bounding box center [811, 529] width 77 height 40
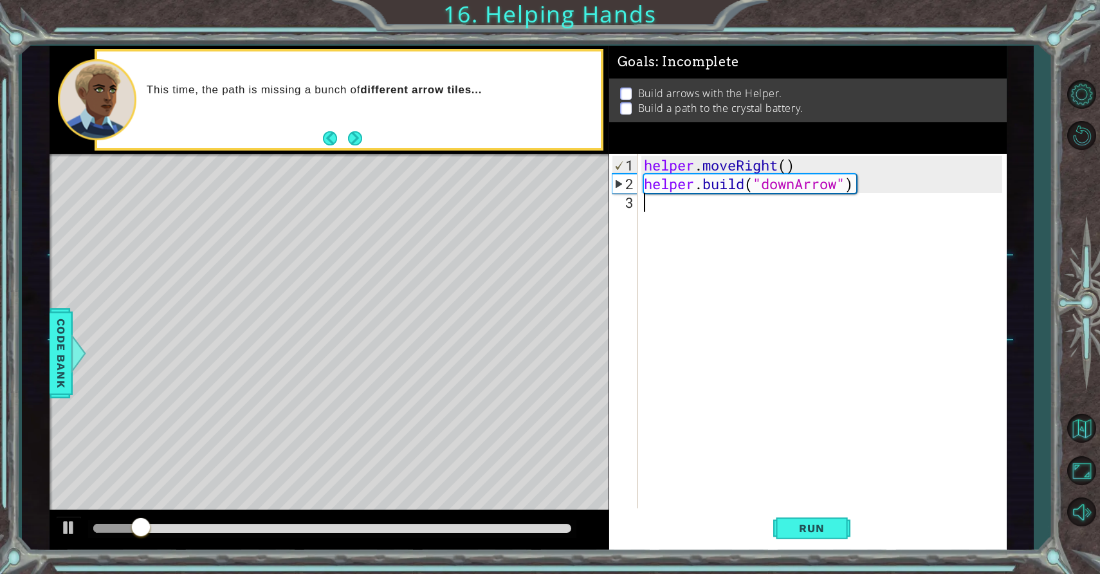
click at [853, 175] on div "helper . moveRight ( ) helper . build ( "downArrow" )" at bounding box center [825, 352] width 368 height 392
type textarea "[DOMAIN_NAME]("downArrow")"
click at [866, 182] on div "helper . moveRight ( ) helper . build ( "downArrow" )" at bounding box center [825, 352] width 368 height 392
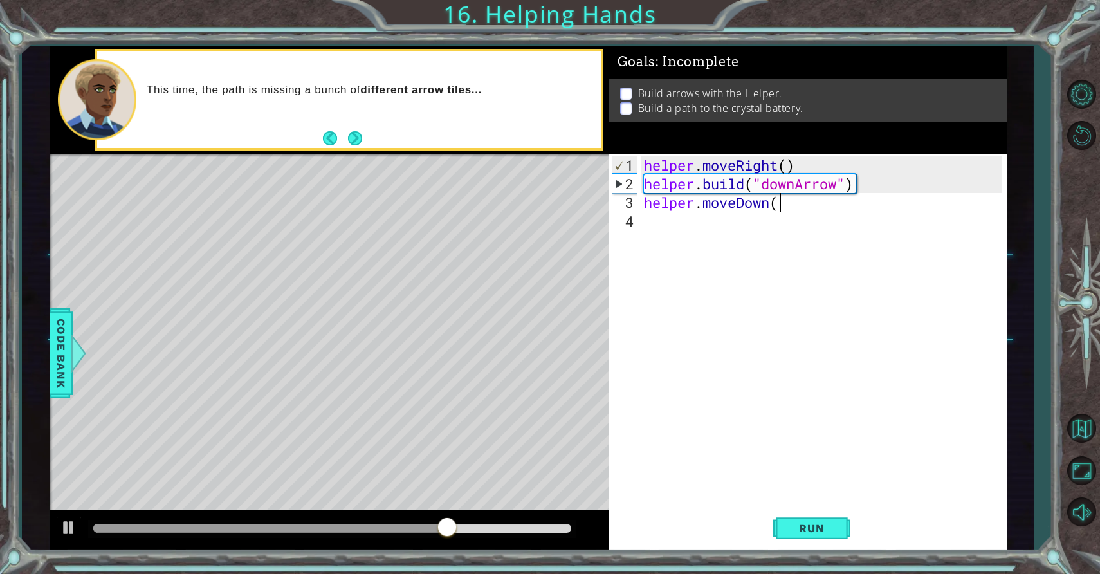
scroll to position [0, 6]
type textarea "helper.moveDown()"
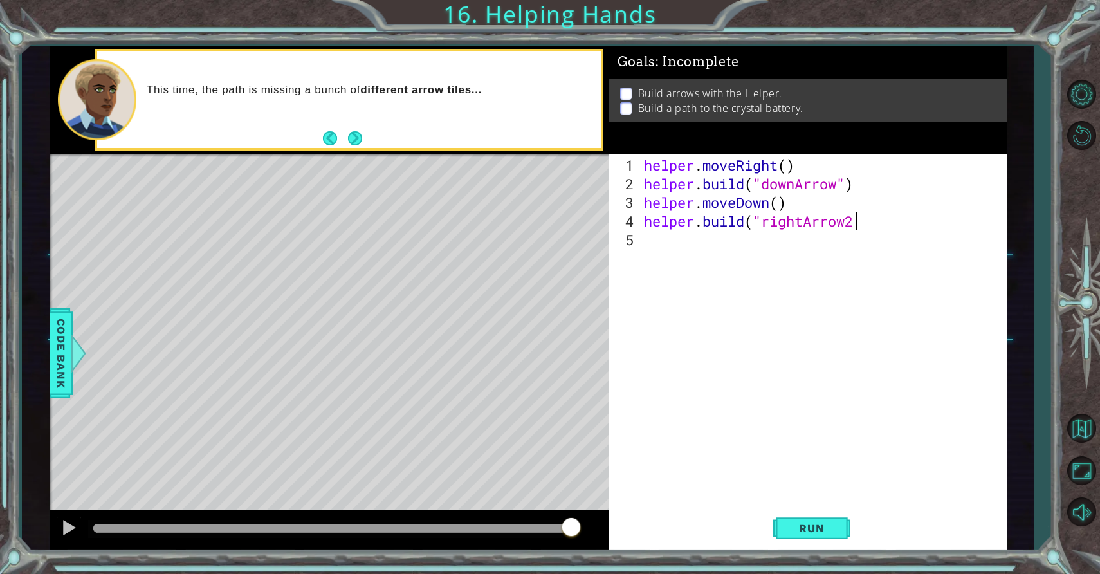
scroll to position [0, 8]
type textarea "[DOMAIN_NAME]("rightArrow")"
click at [815, 526] on span "Run" at bounding box center [811, 528] width 51 height 13
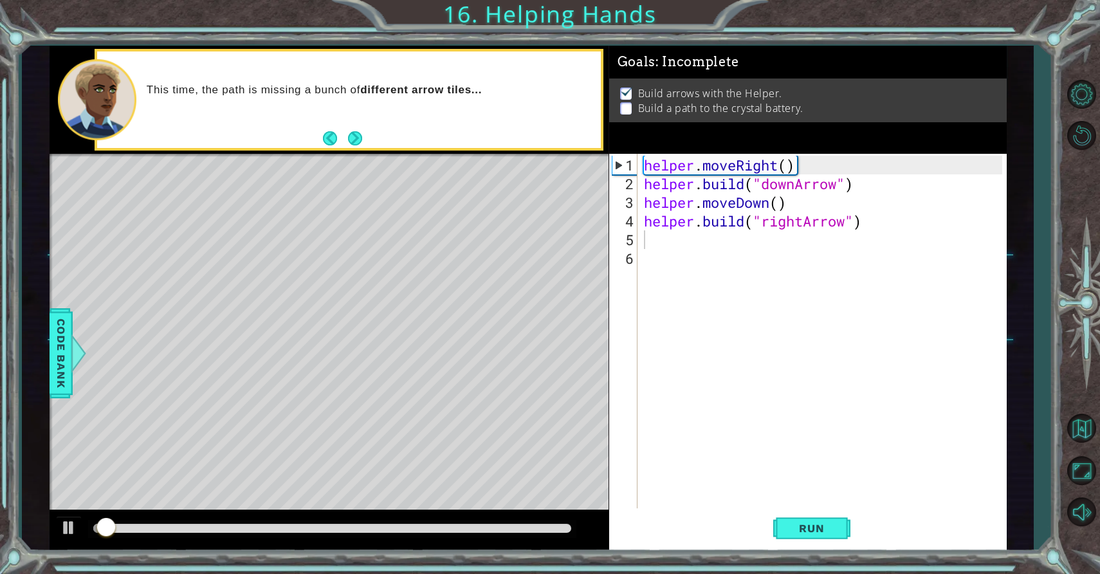
click at [535, 540] on div at bounding box center [330, 530] width 560 height 41
click at [533, 533] on div at bounding box center [332, 529] width 489 height 18
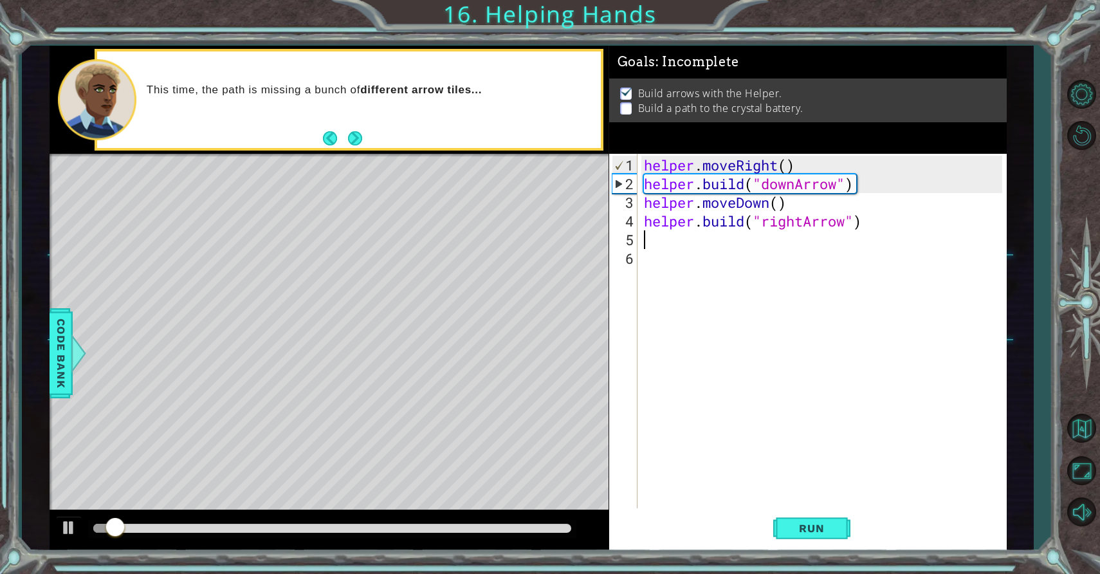
click at [531, 530] on div at bounding box center [332, 528] width 479 height 9
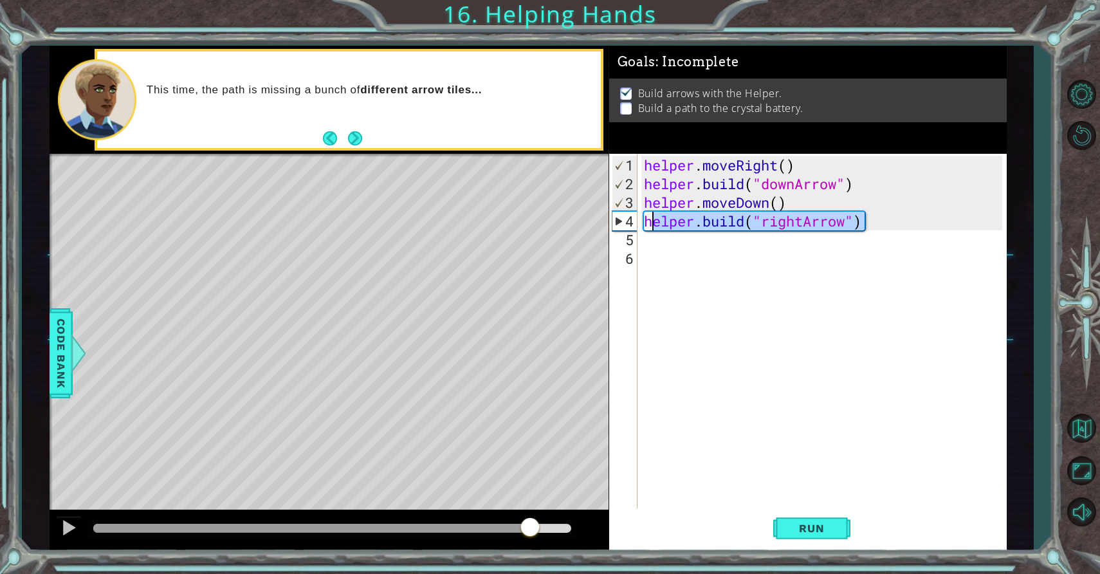
drag, startPoint x: 883, startPoint y: 226, endPoint x: 653, endPoint y: 221, distance: 230.4
click at [653, 221] on div "helper . moveRight ( ) helper . build ( "downArrow" ) helper . moveDown ( ) hel…" at bounding box center [825, 352] width 368 height 392
type textarea "[DOMAIN_NAME]("rightArrow")"
click at [665, 245] on div "helper . moveRight ( ) helper . build ( "downArrow" ) helper . moveDown ( ) hel…" at bounding box center [825, 352] width 368 height 392
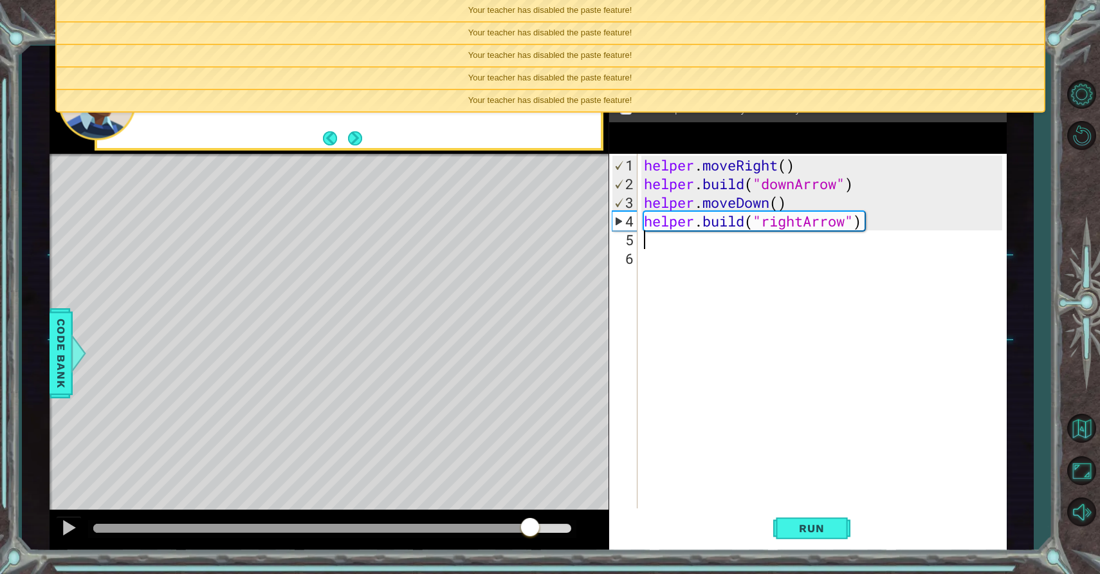
click at [695, 246] on div "helper . moveRight ( ) helper . build ( "downArrow" ) helper . moveDown ( ) hel…" at bounding box center [825, 352] width 368 height 392
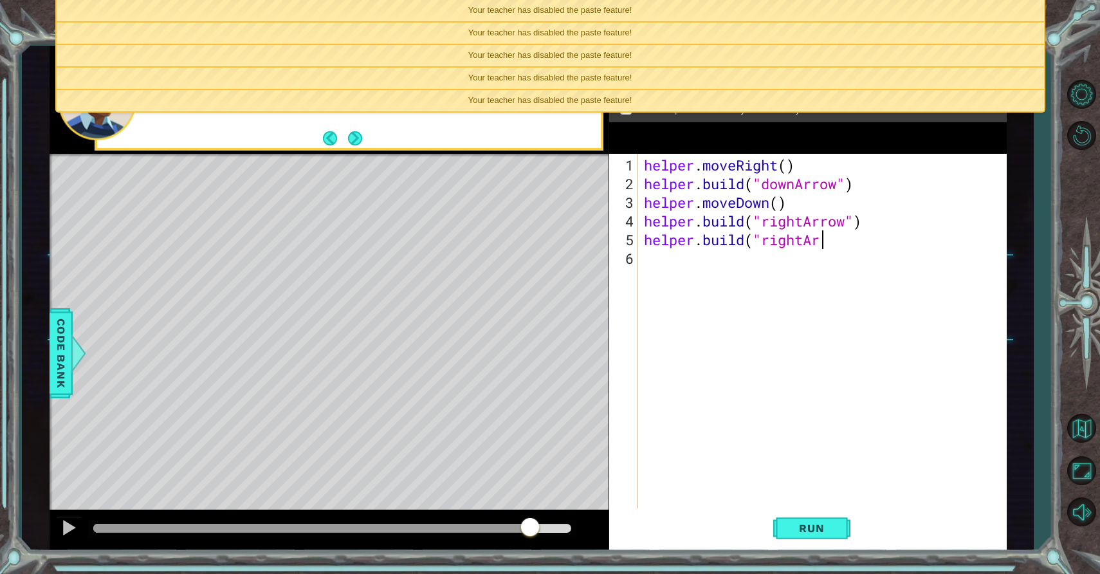
scroll to position [0, 8]
type textarea "[DOMAIN_NAME]("rightArrow""
